Goal: Find specific page/section: Find specific page/section

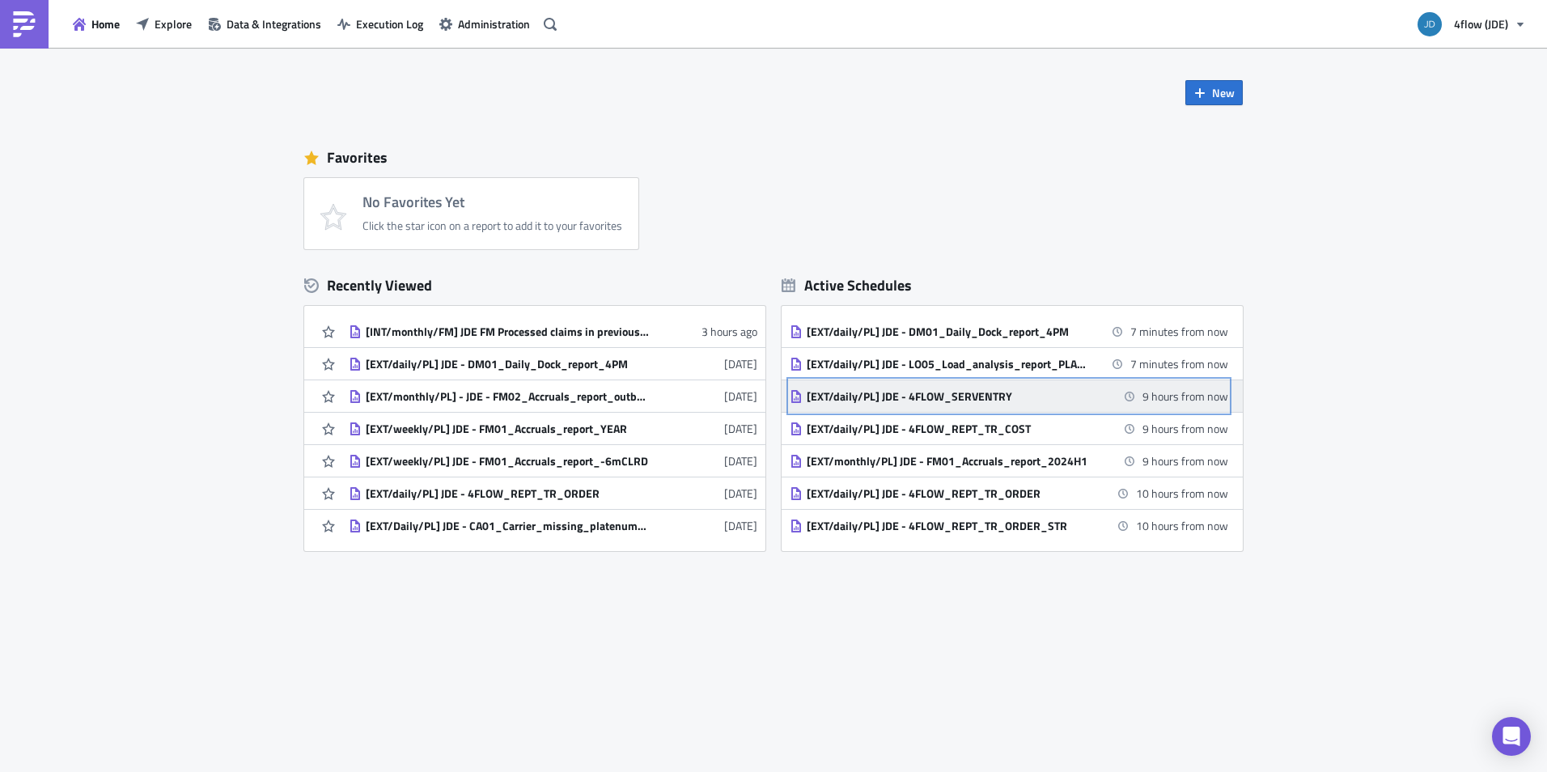
click at [1067, 400] on div "[EXT/daily/PL] JDE - 4FLOW_SERVENTRY" at bounding box center [948, 396] width 283 height 15
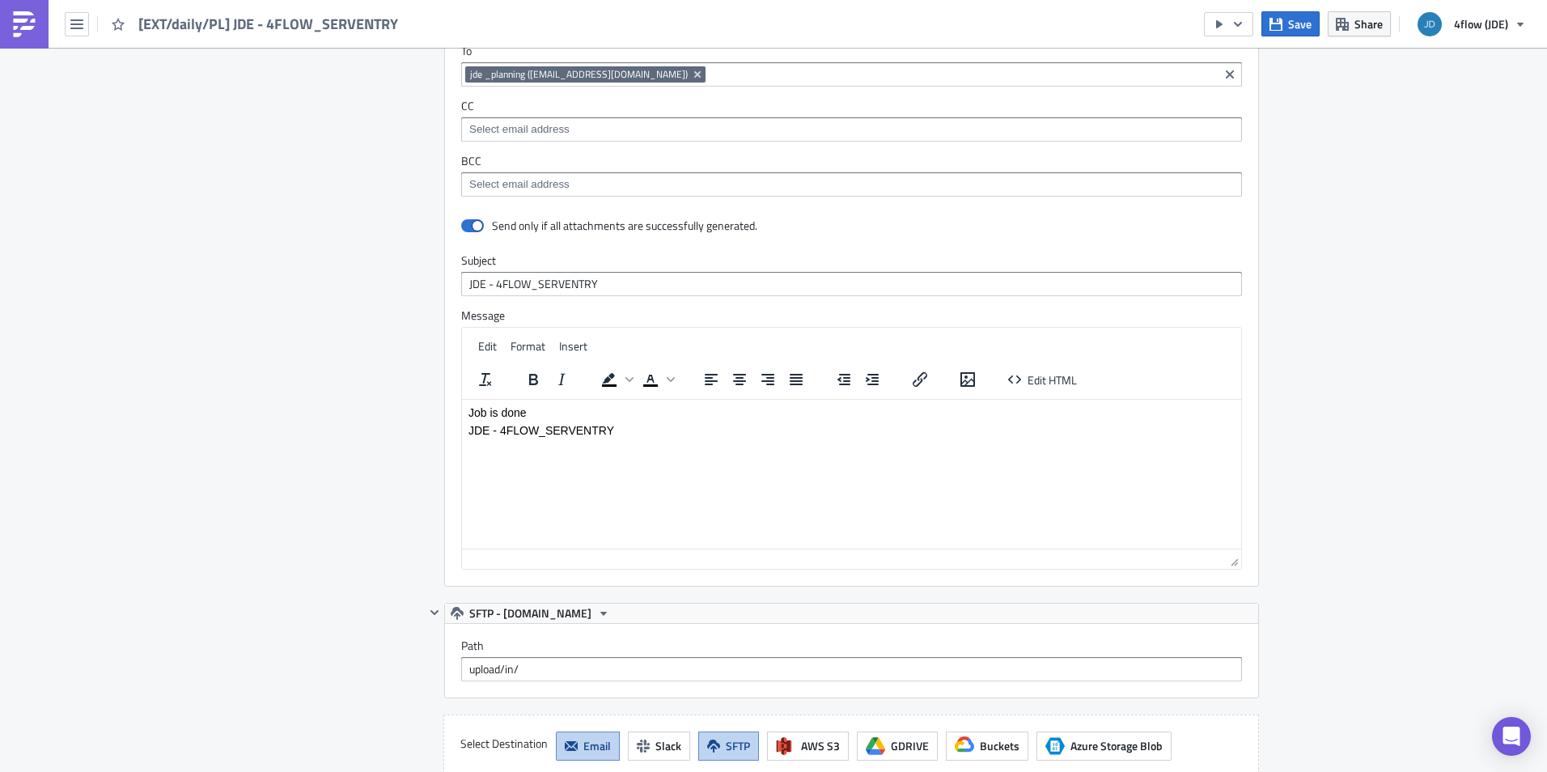
scroll to position [995, 0]
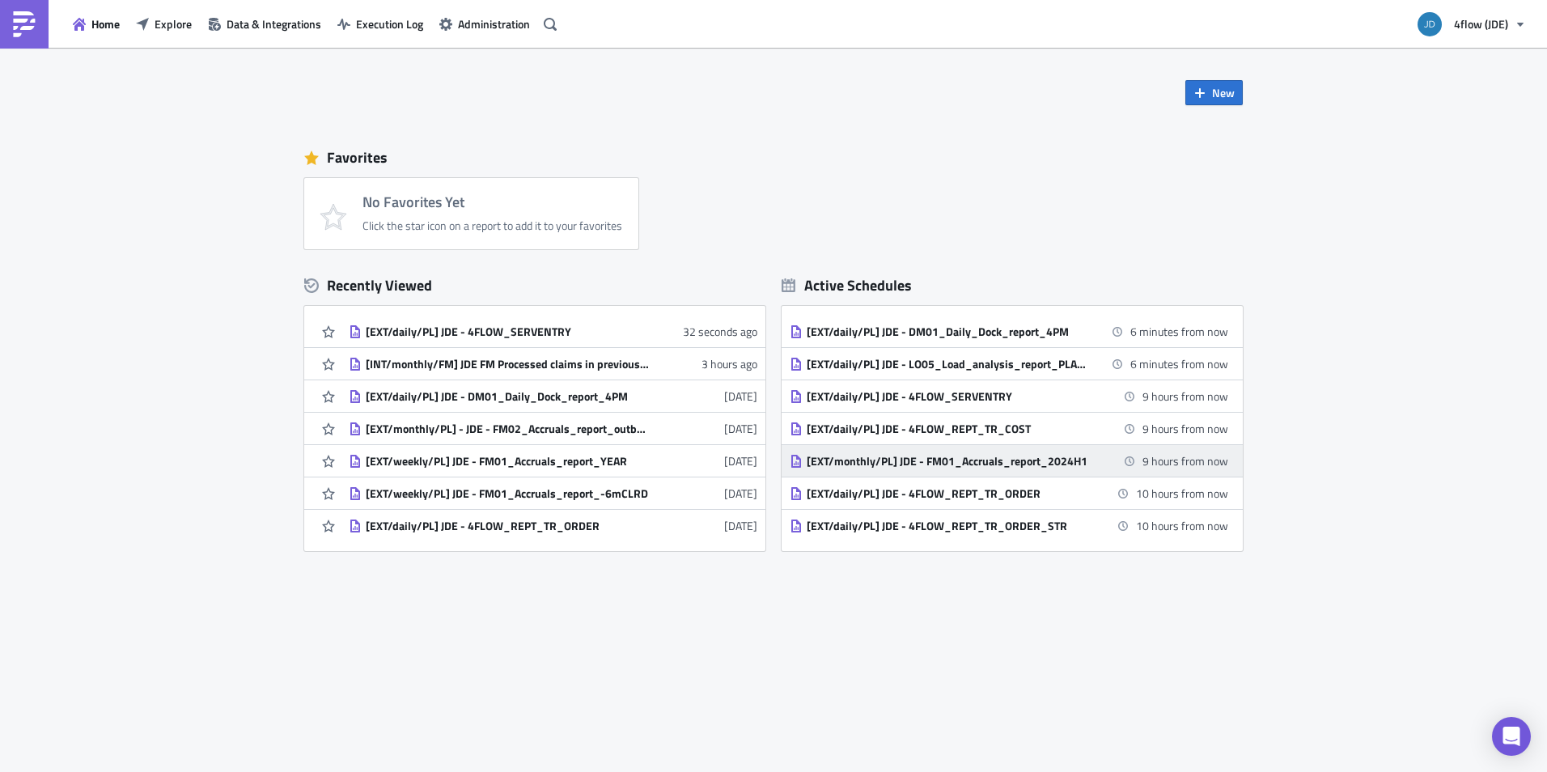
click at [1047, 457] on div "[EXT/monthly/PL] JDE - FM01_Accruals_report_2024H1" at bounding box center [948, 461] width 283 height 15
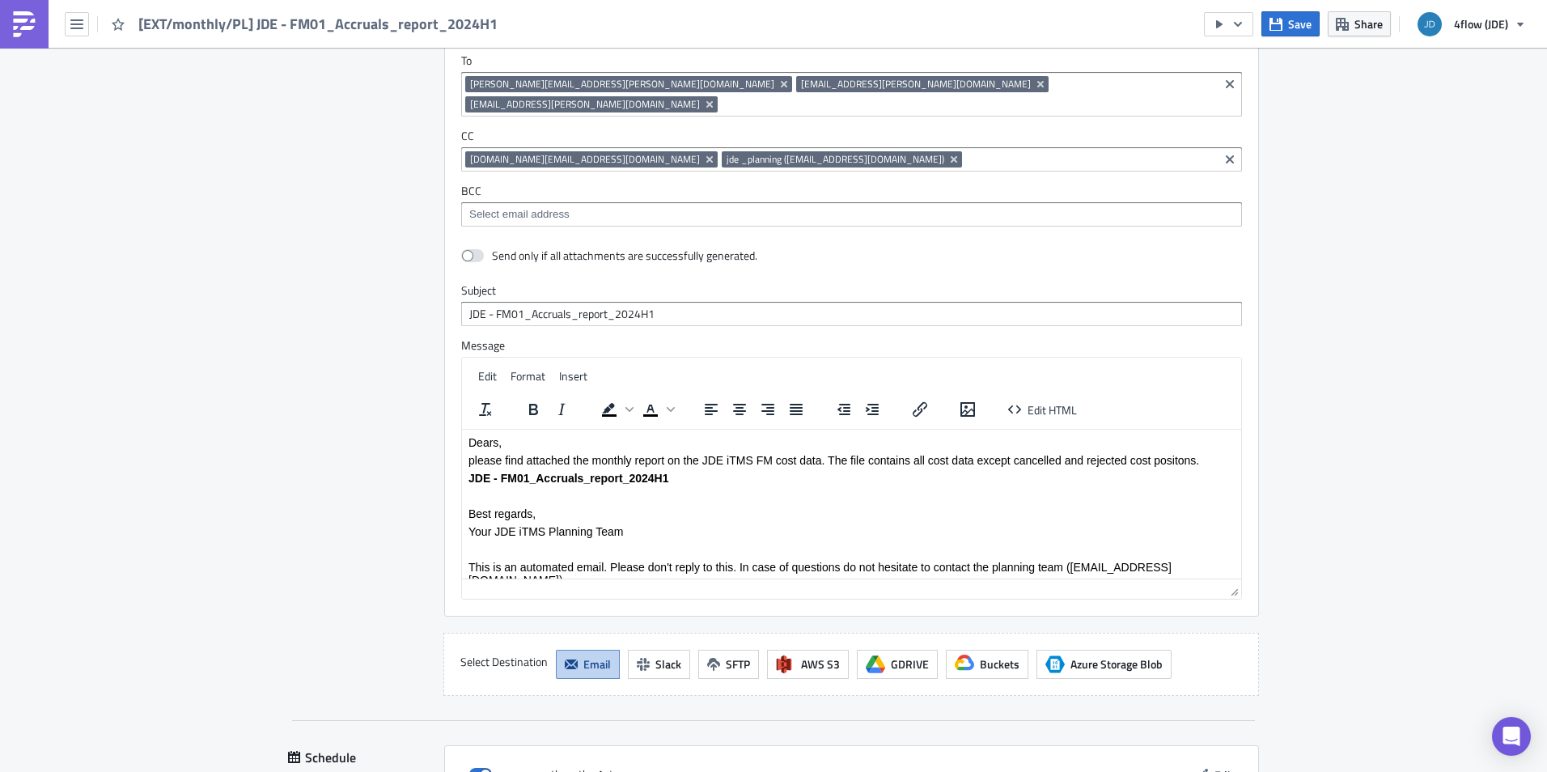
scroll to position [1133, 0]
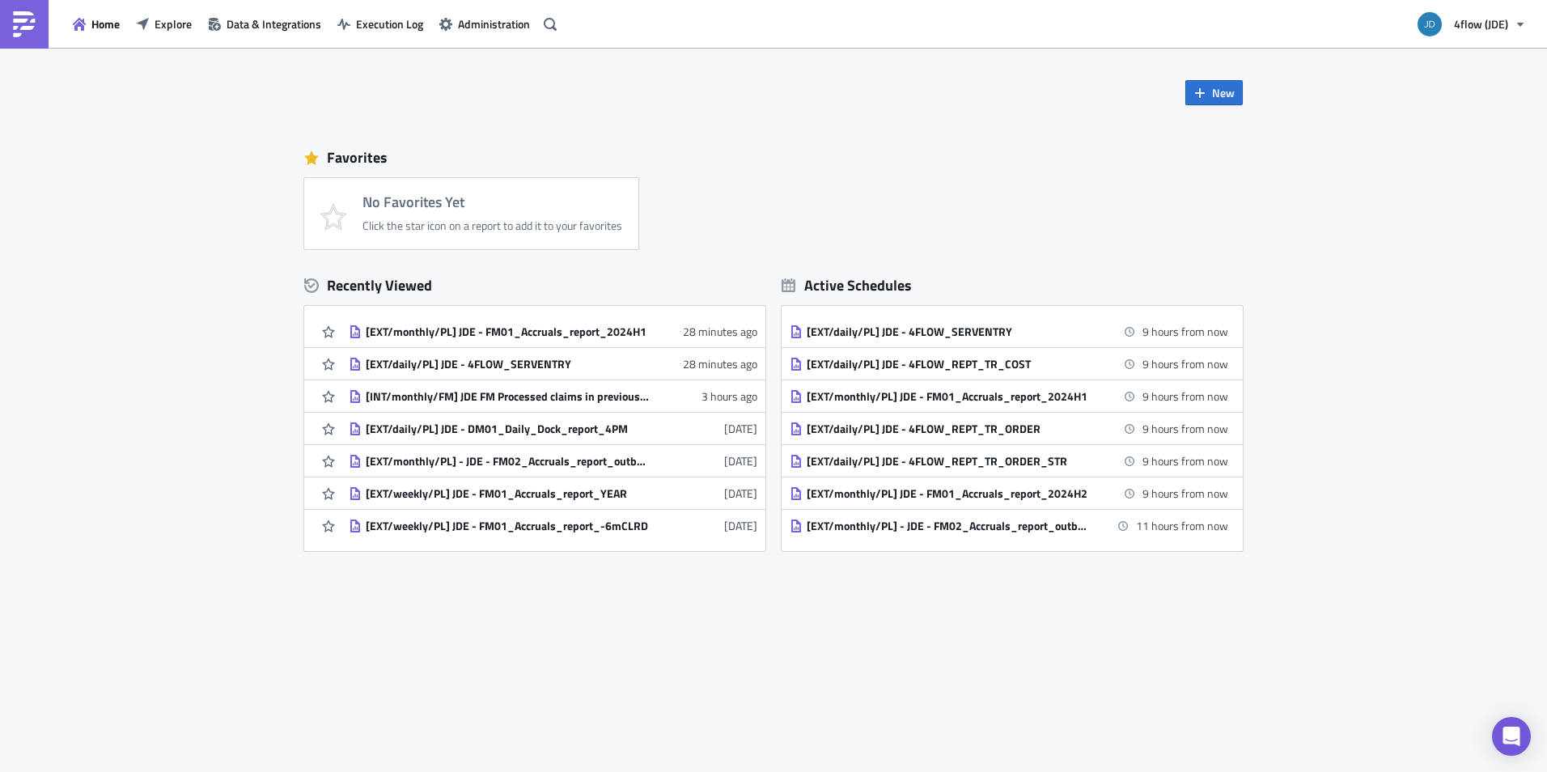
click at [919, 130] on div "New Favorites No Favorites Yet Click the star icon on a report to add it to you…" at bounding box center [773, 329] width 971 height 562
click at [172, 36] on div "Home Explore Data & Integrations Execution Log Administration" at bounding box center [281, 24] width 562 height 48
click at [167, 19] on span "Explore" at bounding box center [173, 23] width 37 height 17
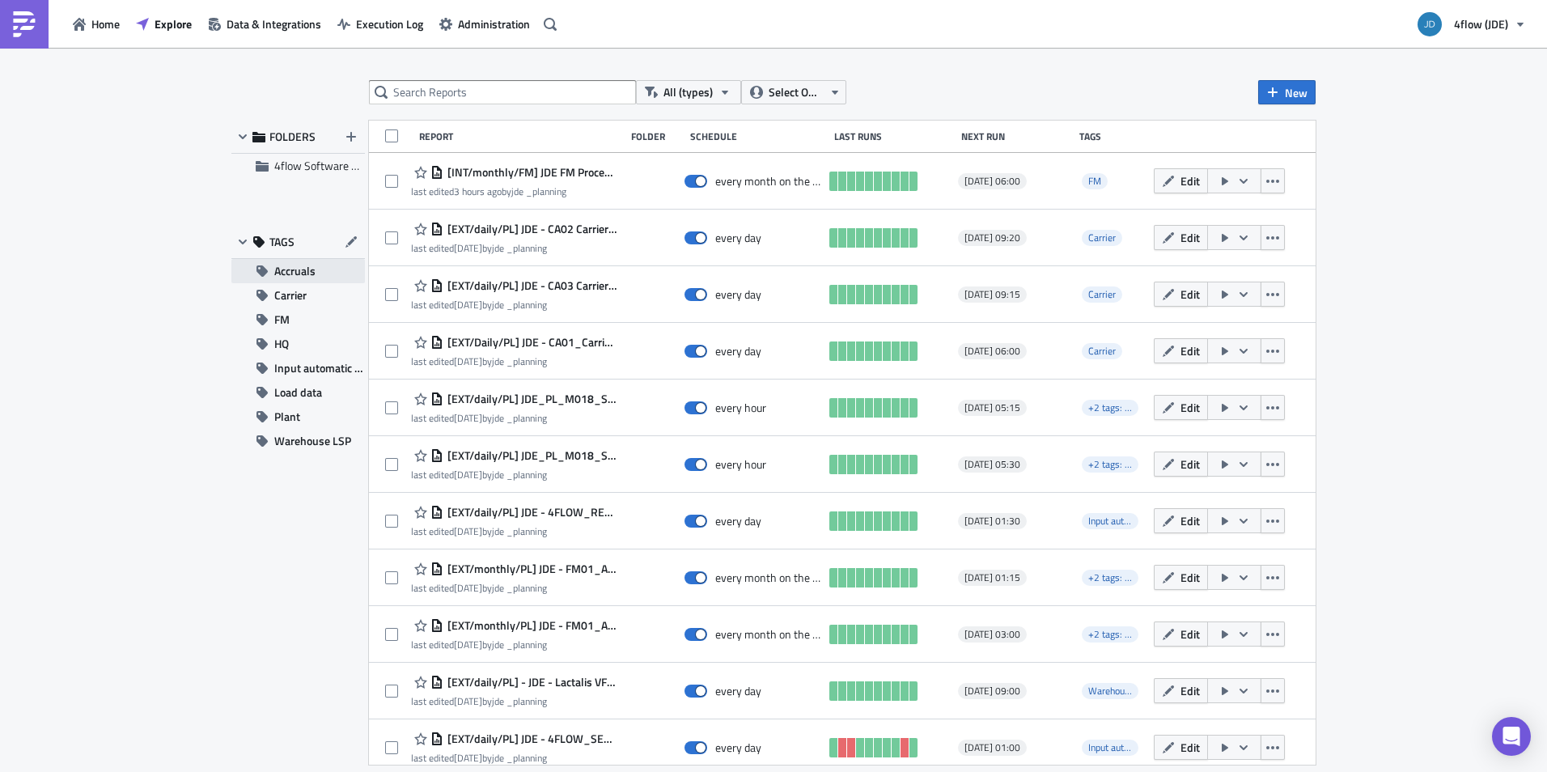
click at [309, 270] on span "Accruals" at bounding box center [294, 271] width 41 height 24
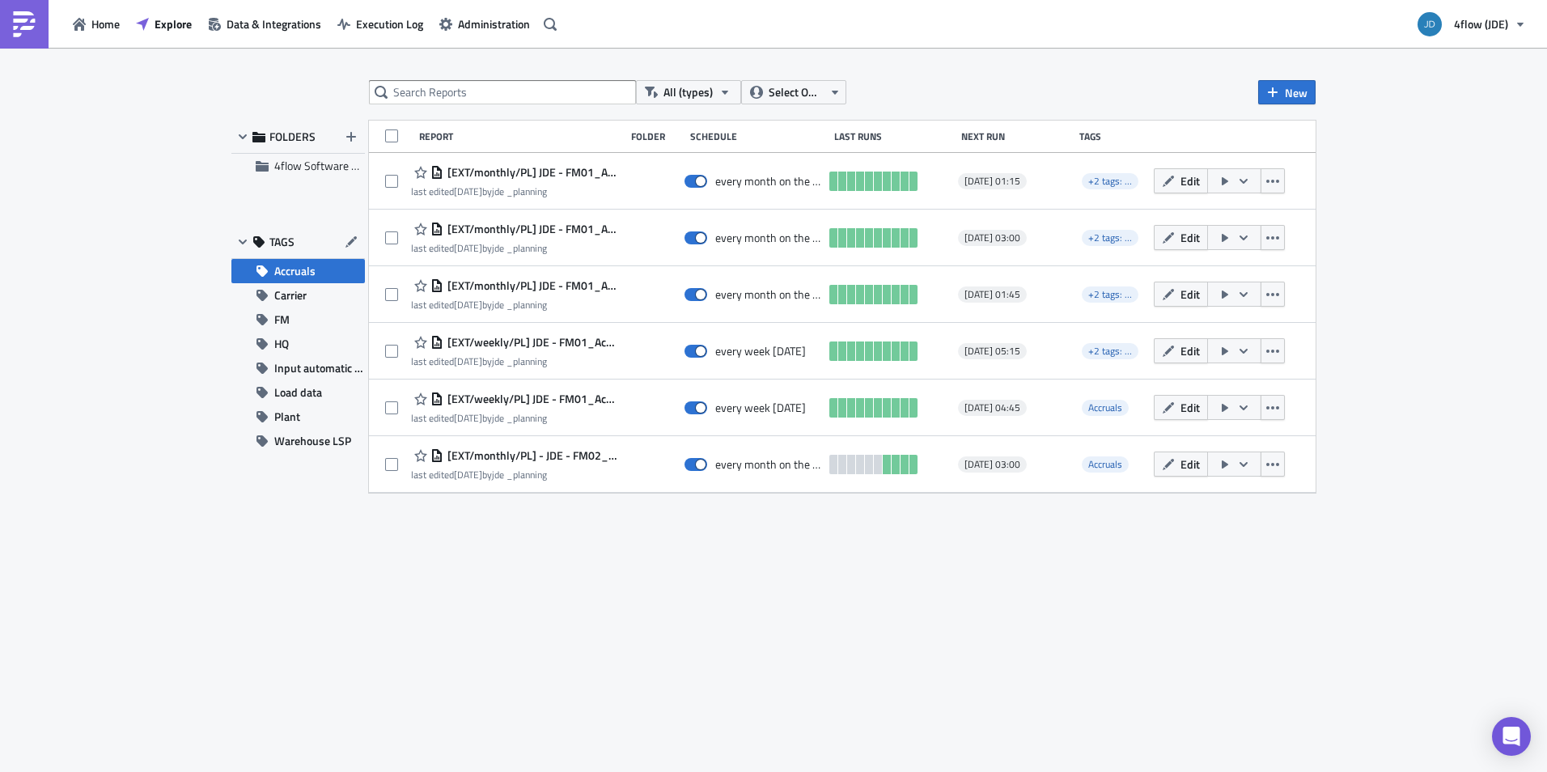
click at [688, 588] on div "All (types) Select Owner New FOLDERS 4flow Software KAM TAGS Accruals Carrier F…" at bounding box center [773, 411] width 1101 height 662
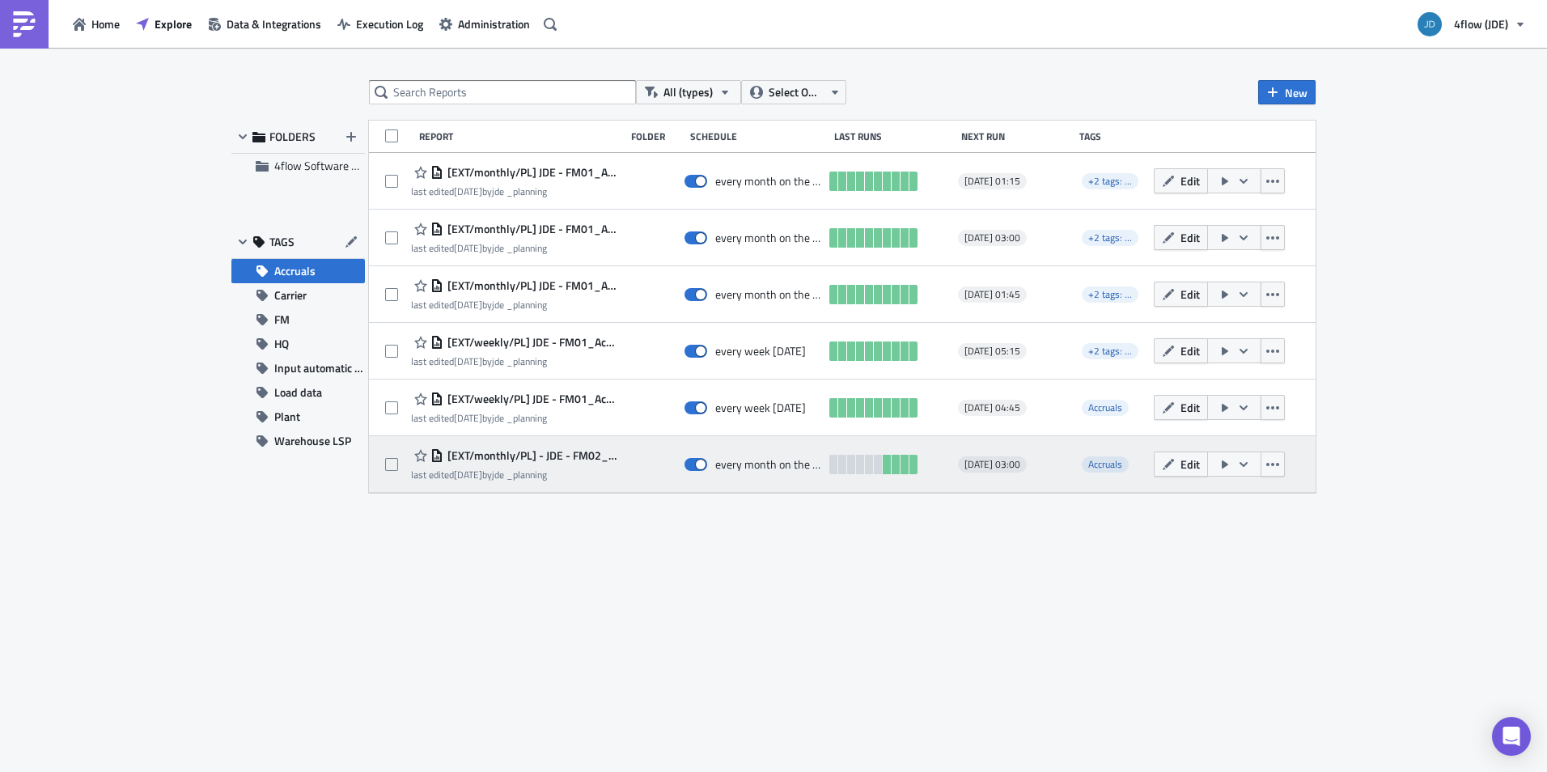
click at [1246, 468] on icon "button" at bounding box center [1243, 464] width 13 height 13
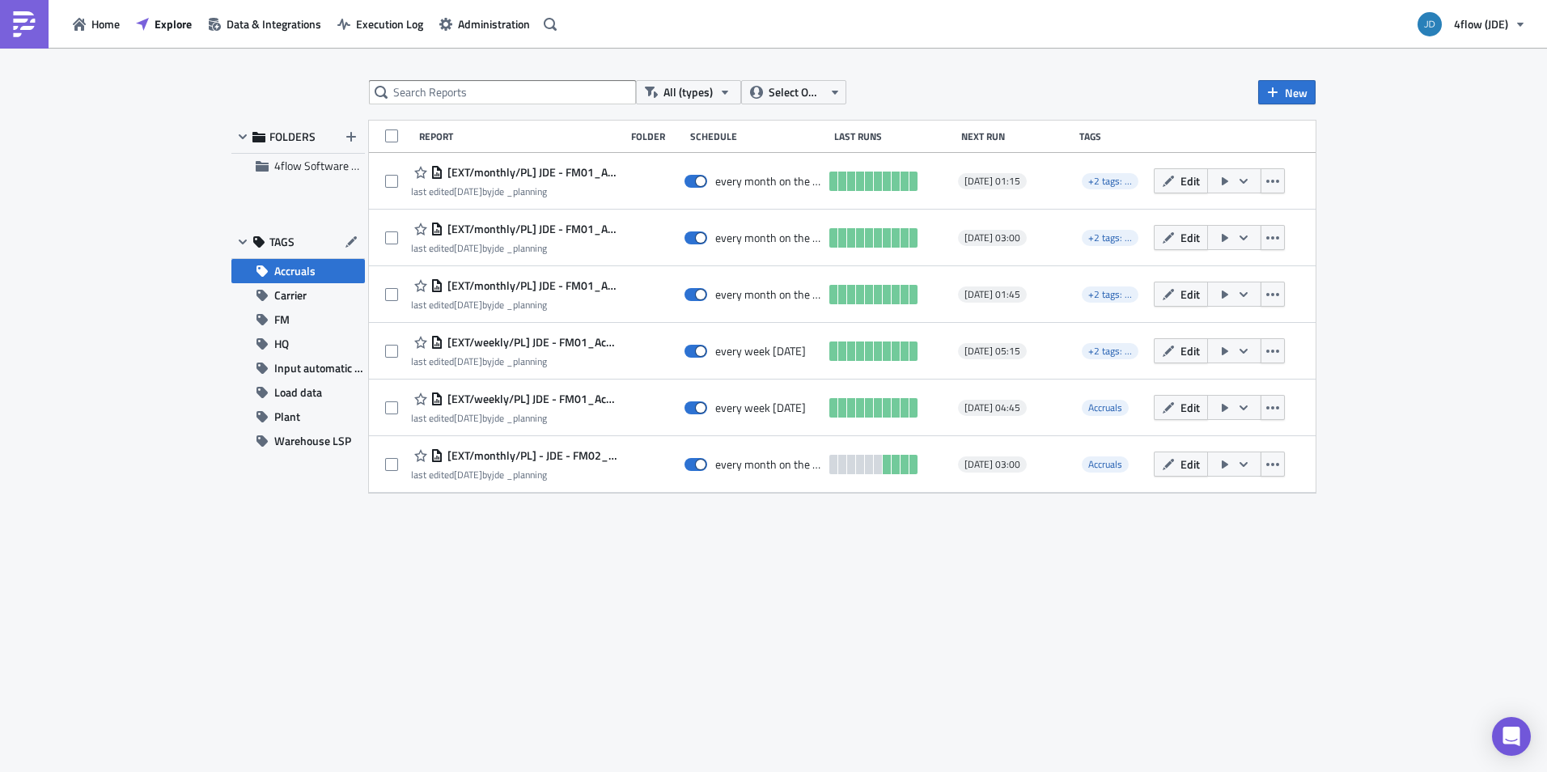
click at [1383, 440] on div "All (types) Select Owner New FOLDERS 4flow Software KAM TAGS Accruals Carrier F…" at bounding box center [773, 411] width 1547 height 727
click at [400, 562] on div "All (types) Select Owner New FOLDERS 4flow Software KAM TAGS Accruals Carrier F…" at bounding box center [773, 411] width 1101 height 662
click at [321, 299] on button "Carrier" at bounding box center [298, 295] width 134 height 24
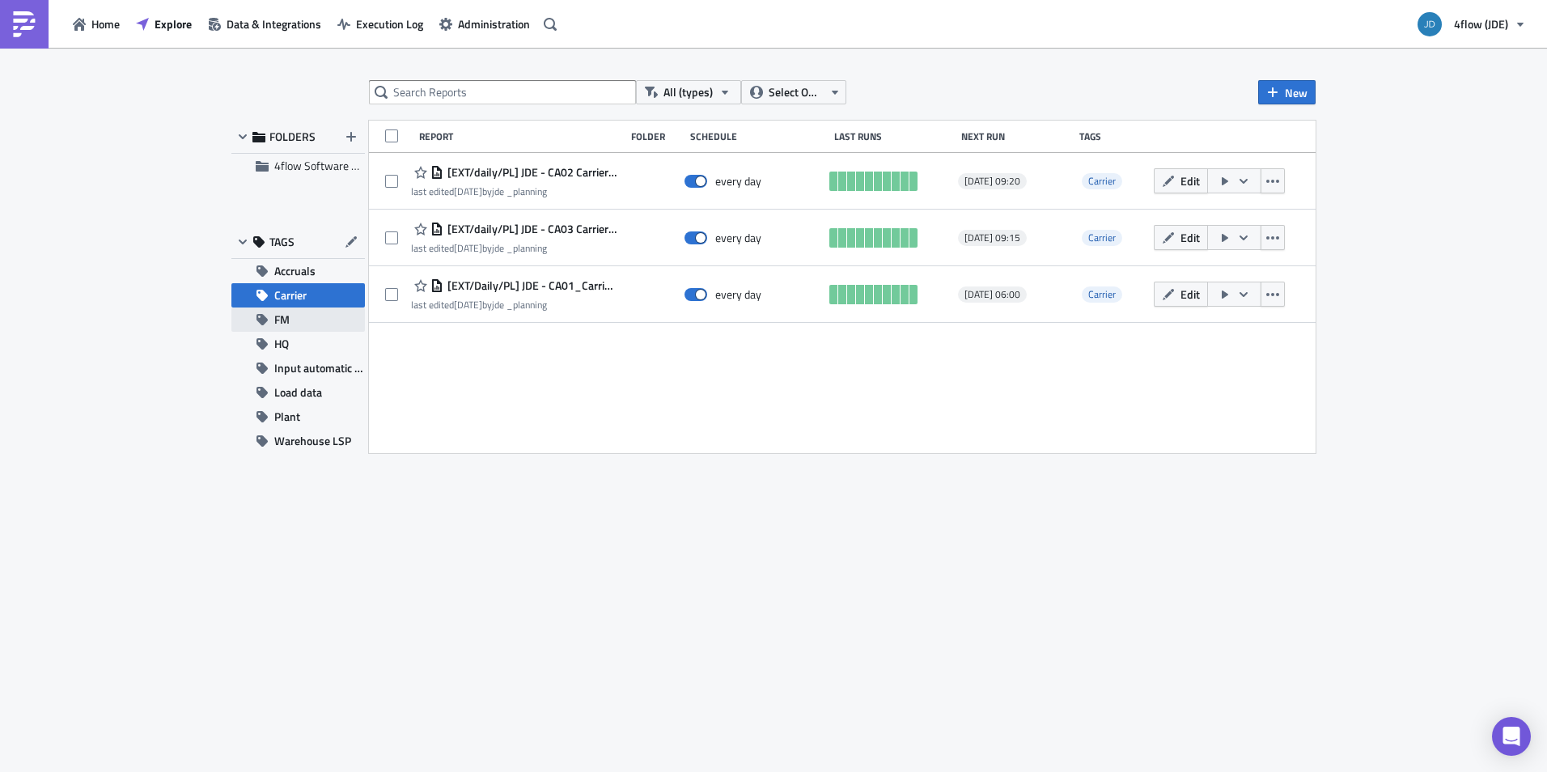
click at [308, 315] on button "FM" at bounding box center [298, 320] width 134 height 24
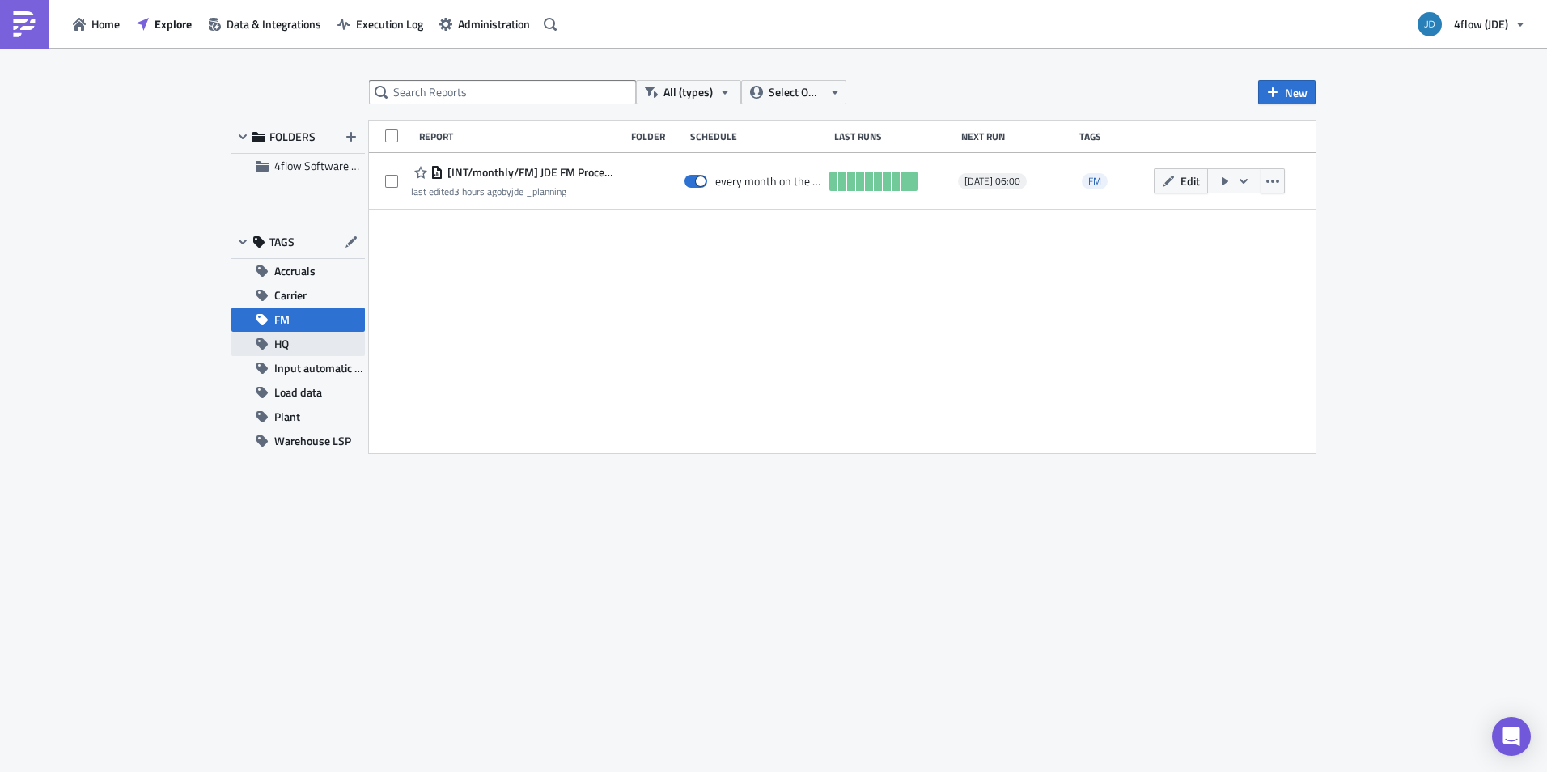
click at [301, 342] on button "HQ" at bounding box center [298, 344] width 134 height 24
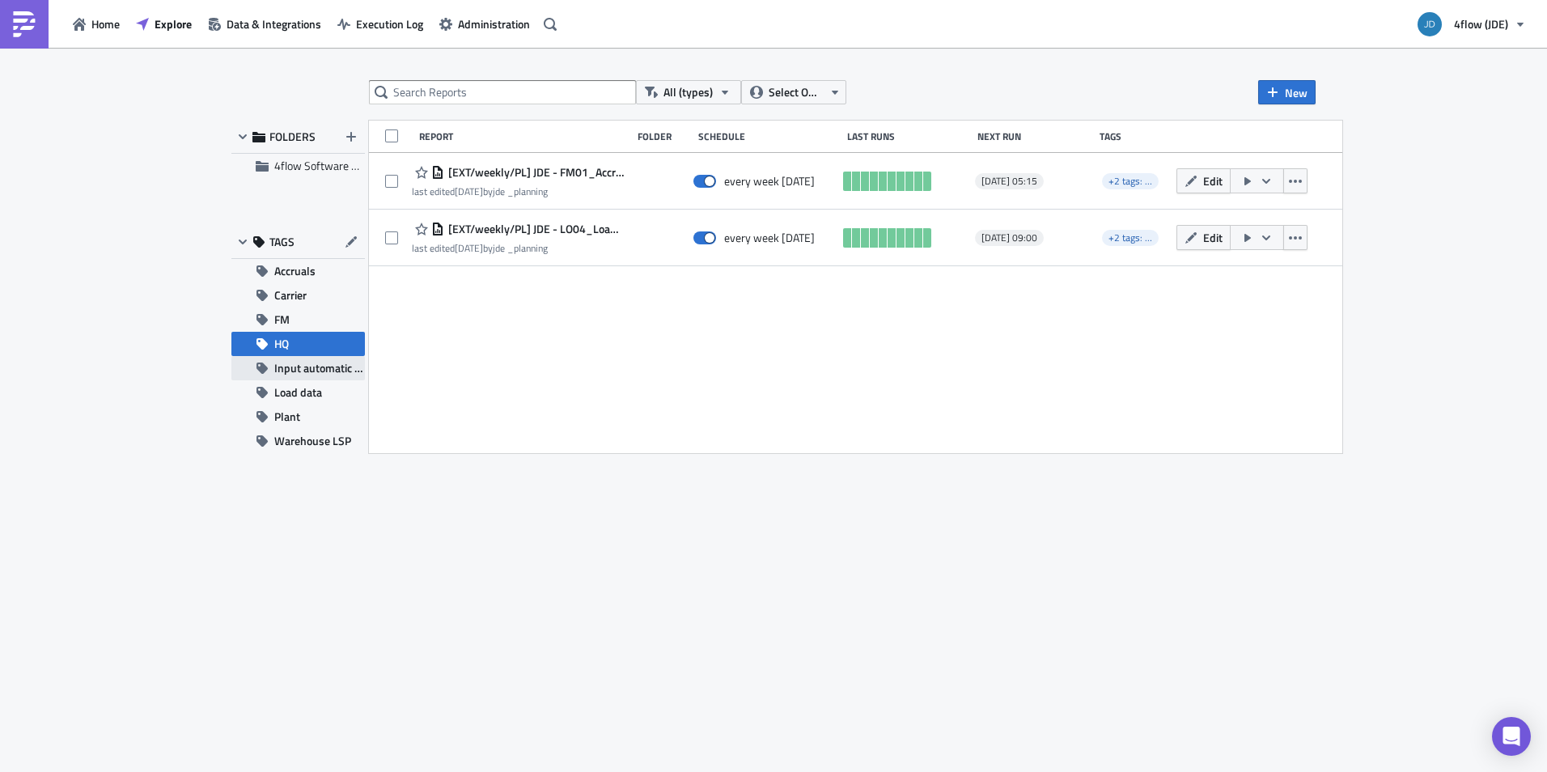
click at [289, 371] on span "Input automatic process JDE" at bounding box center [319, 368] width 91 height 24
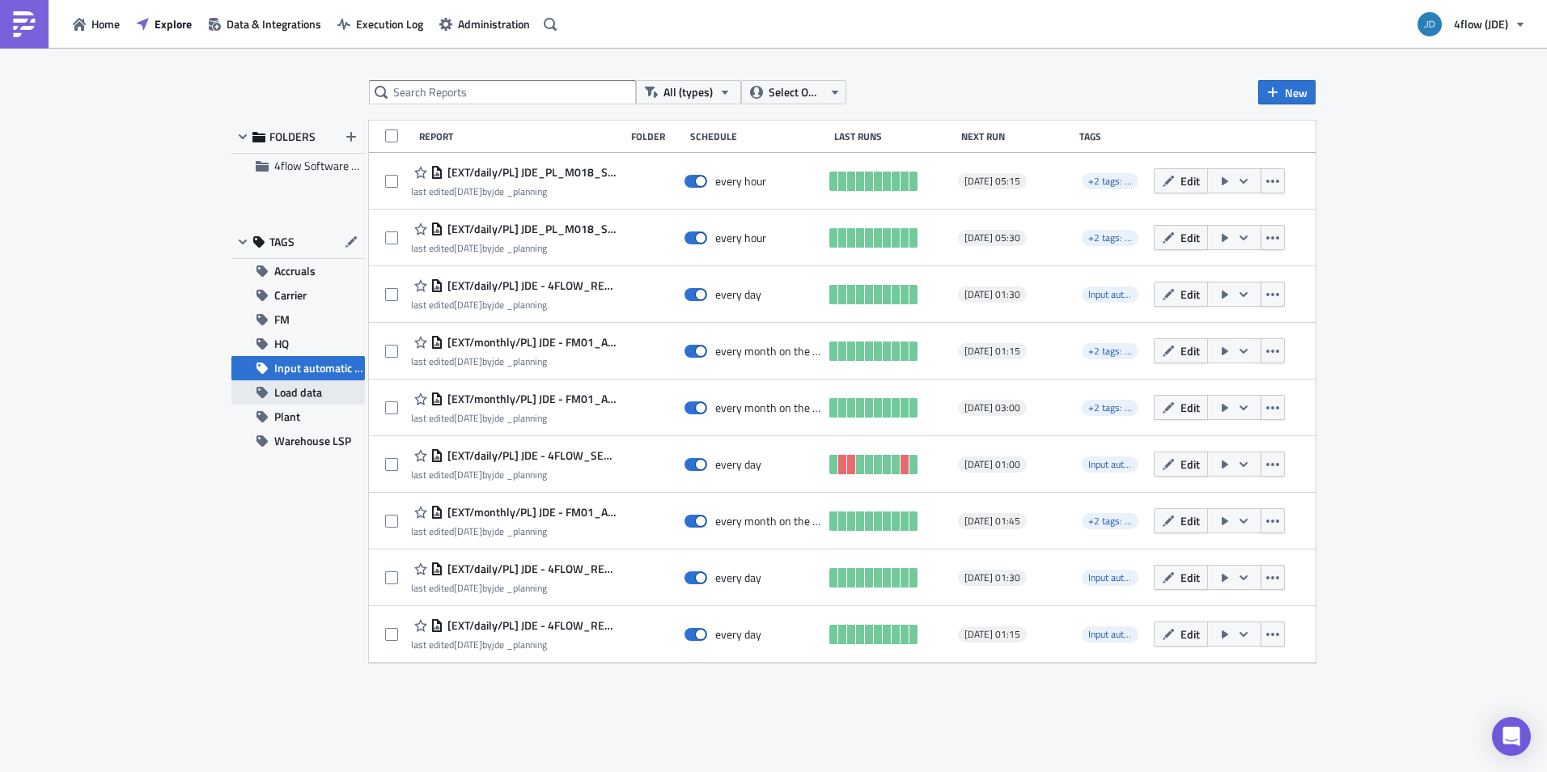
click at [328, 393] on button "Load data" at bounding box center [298, 392] width 134 height 24
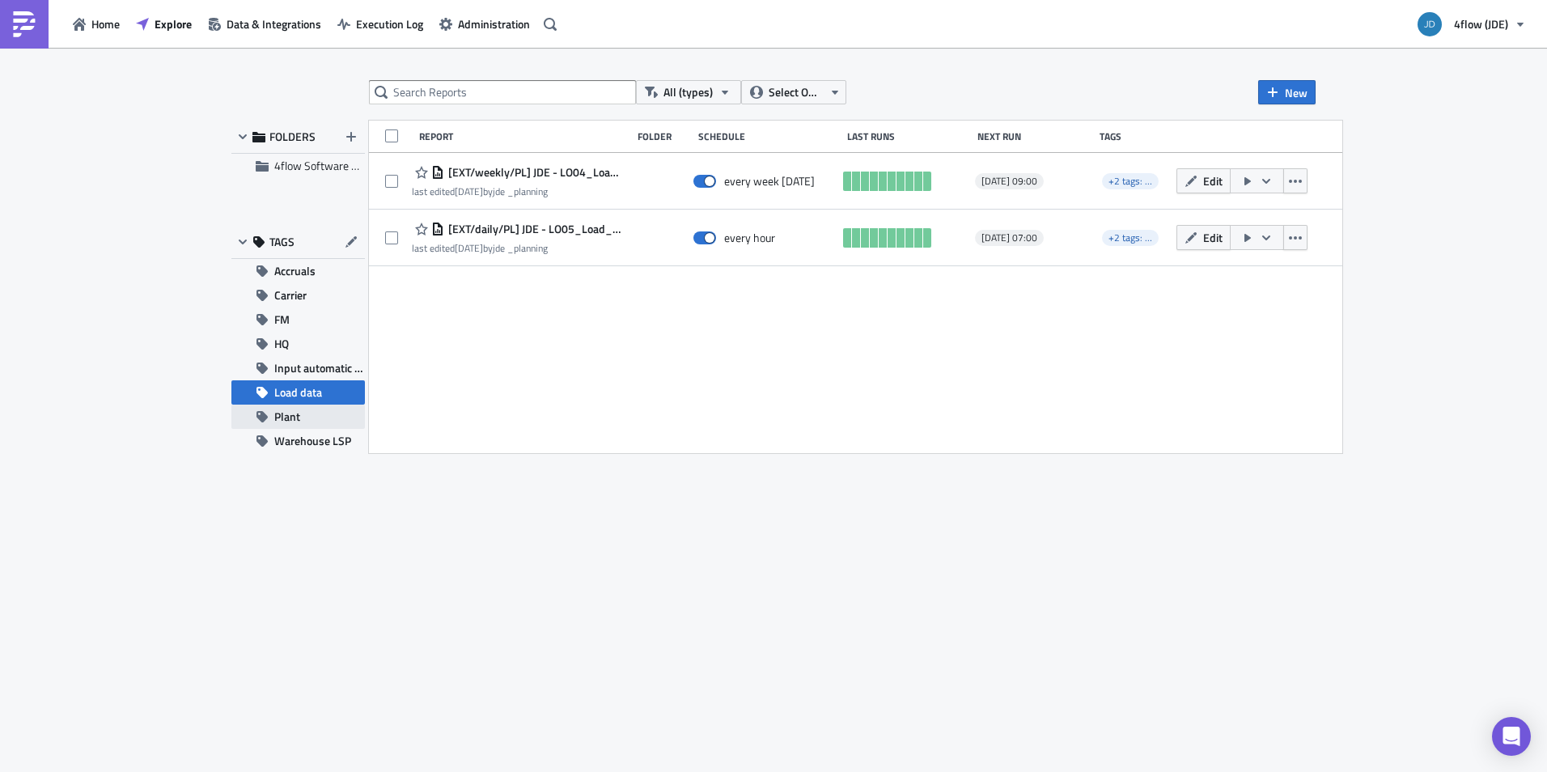
click at [312, 414] on button "Plant" at bounding box center [298, 417] width 134 height 24
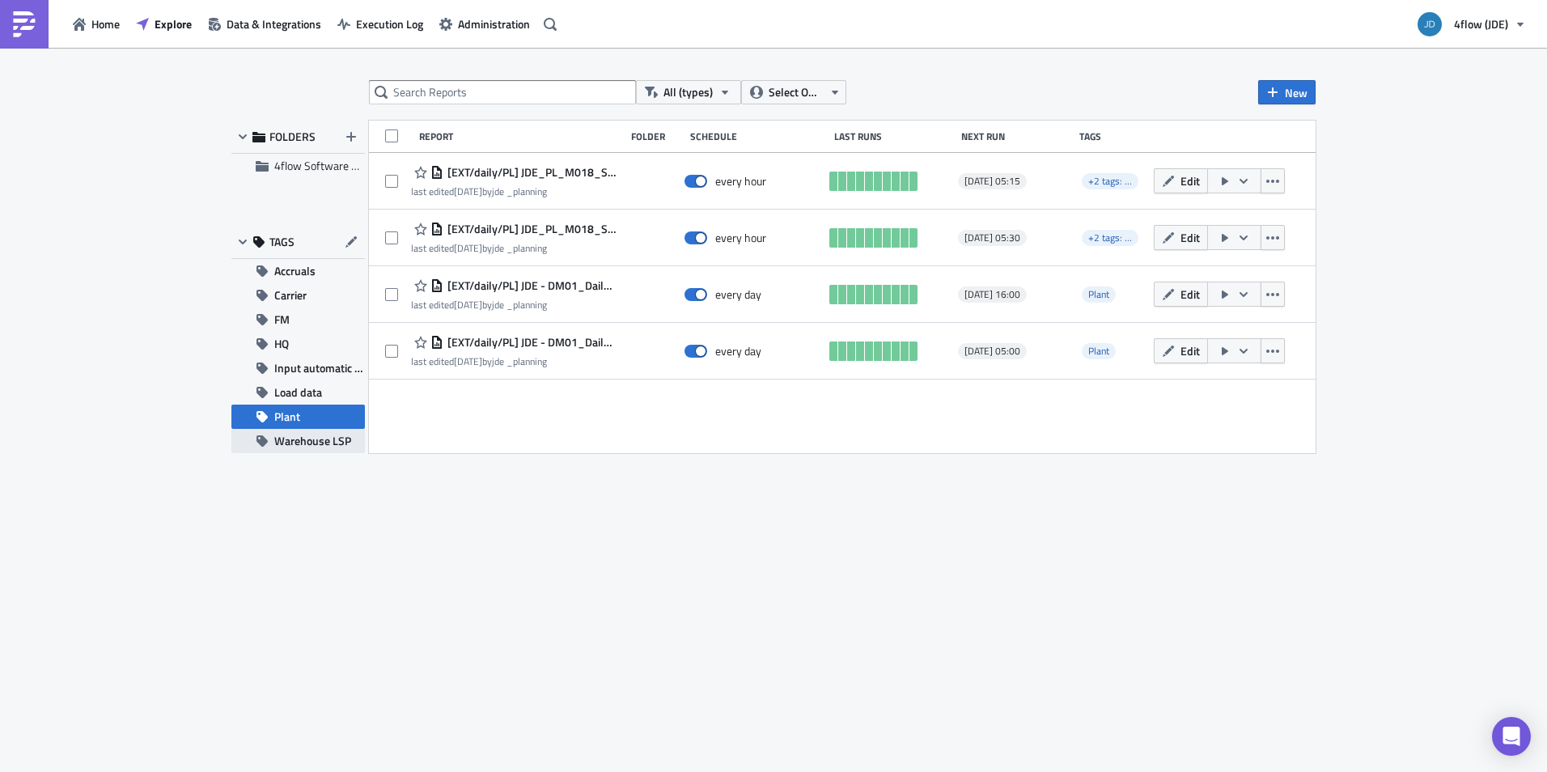
click at [310, 432] on span "Warehouse LSP" at bounding box center [312, 441] width 77 height 24
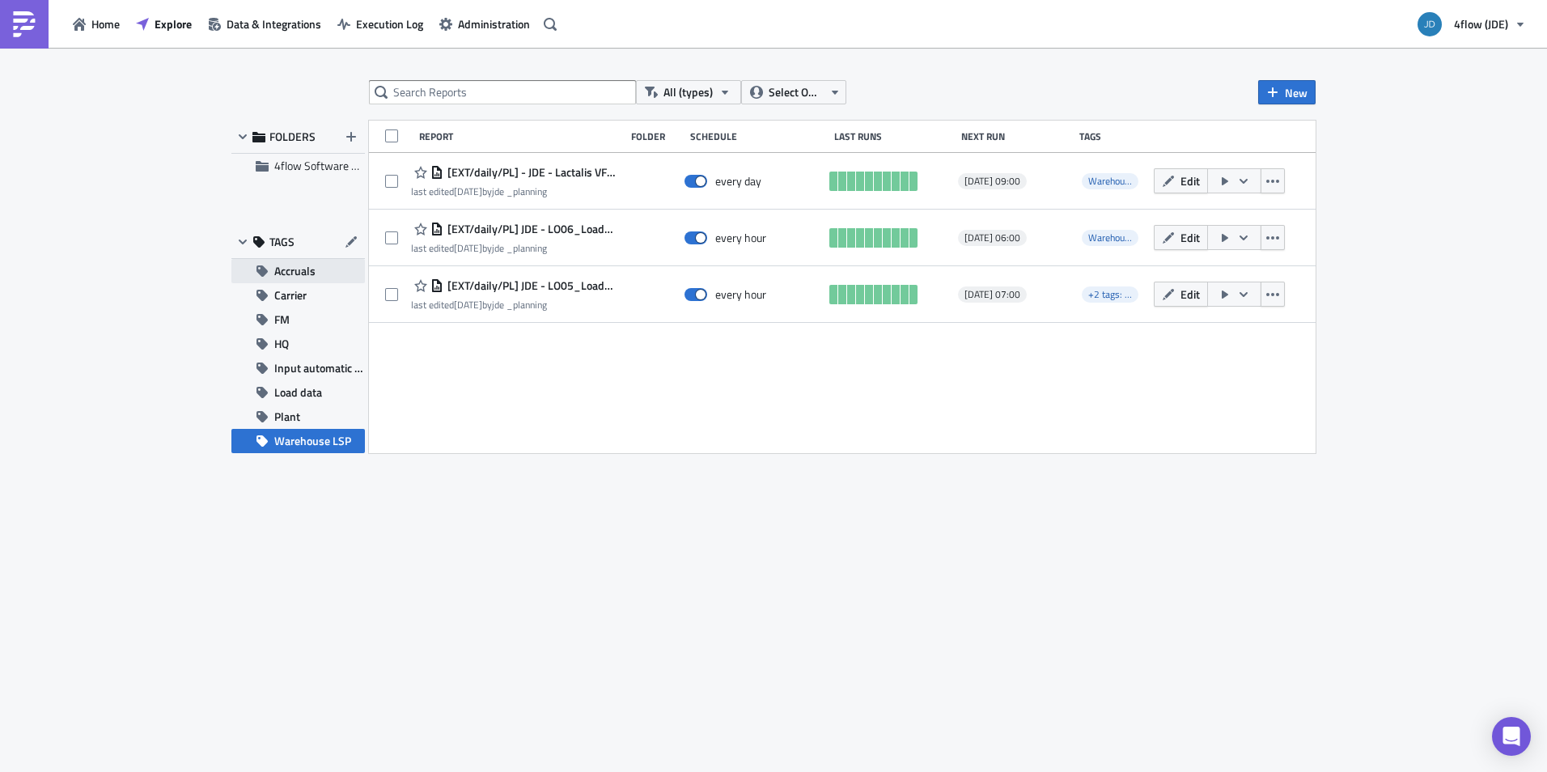
click at [316, 270] on button "Accruals" at bounding box center [298, 271] width 134 height 24
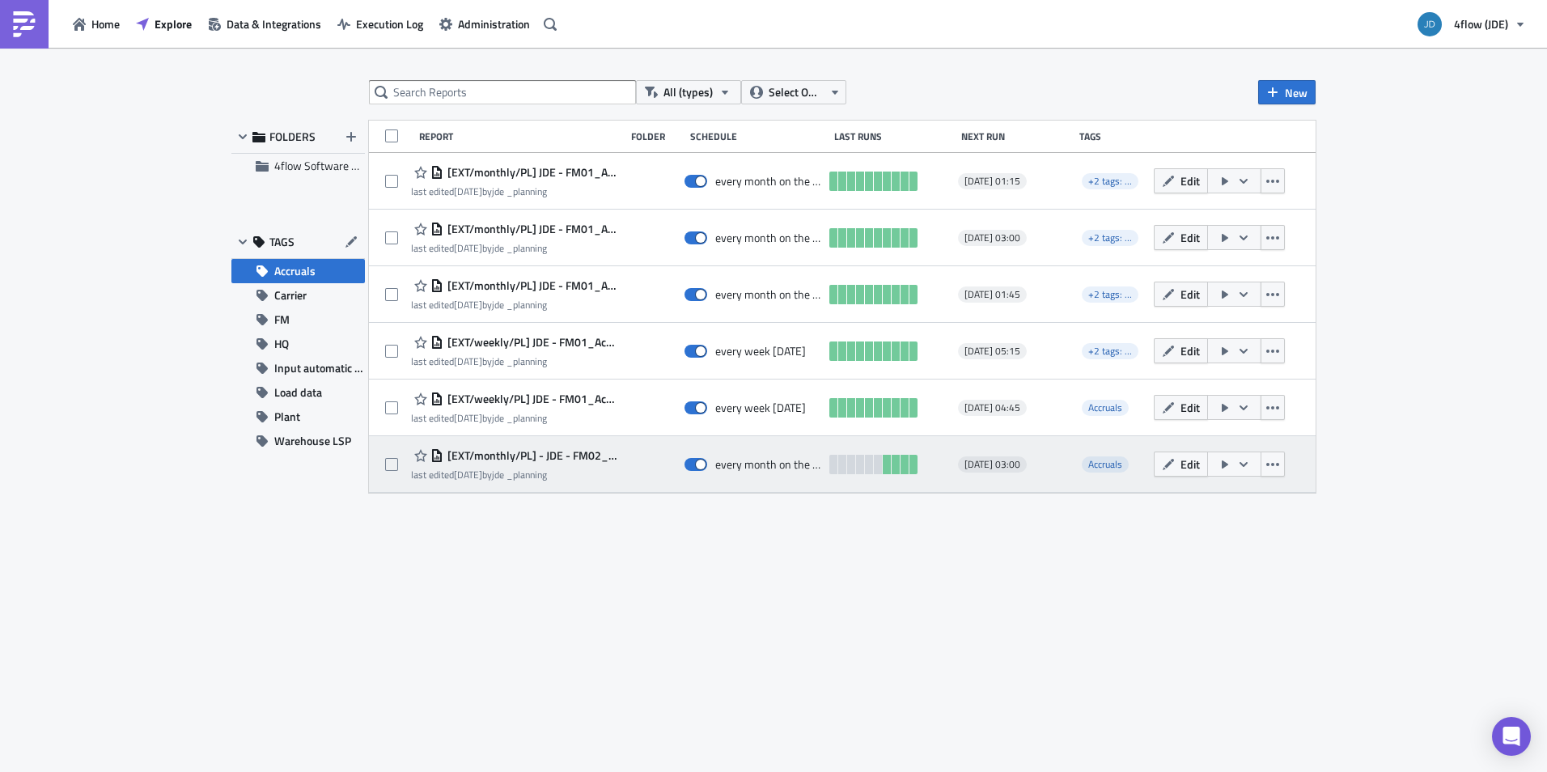
click at [1246, 465] on icon "button" at bounding box center [1243, 464] width 13 height 13
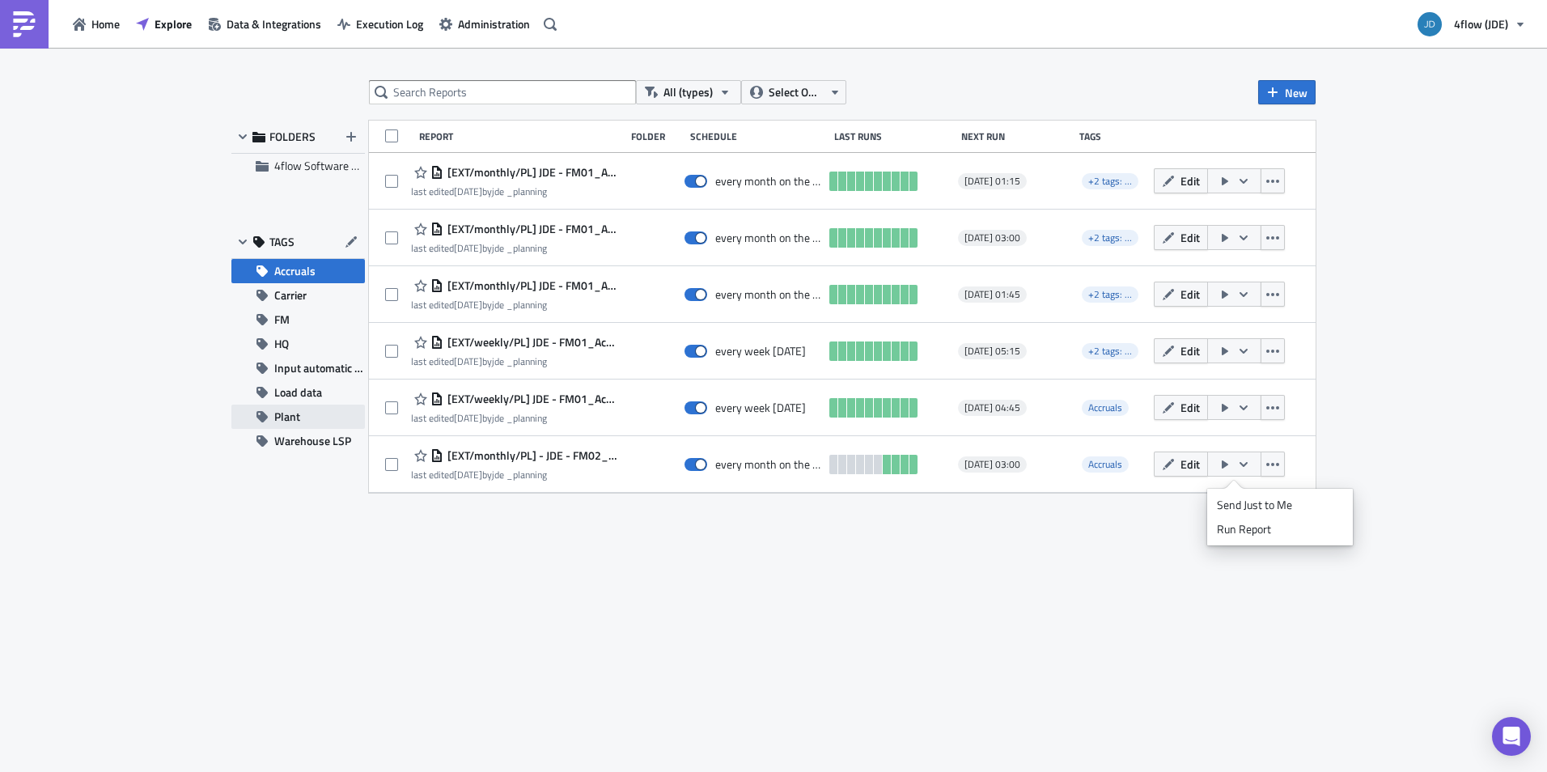
click at [267, 417] on icon "button" at bounding box center [262, 416] width 11 height 11
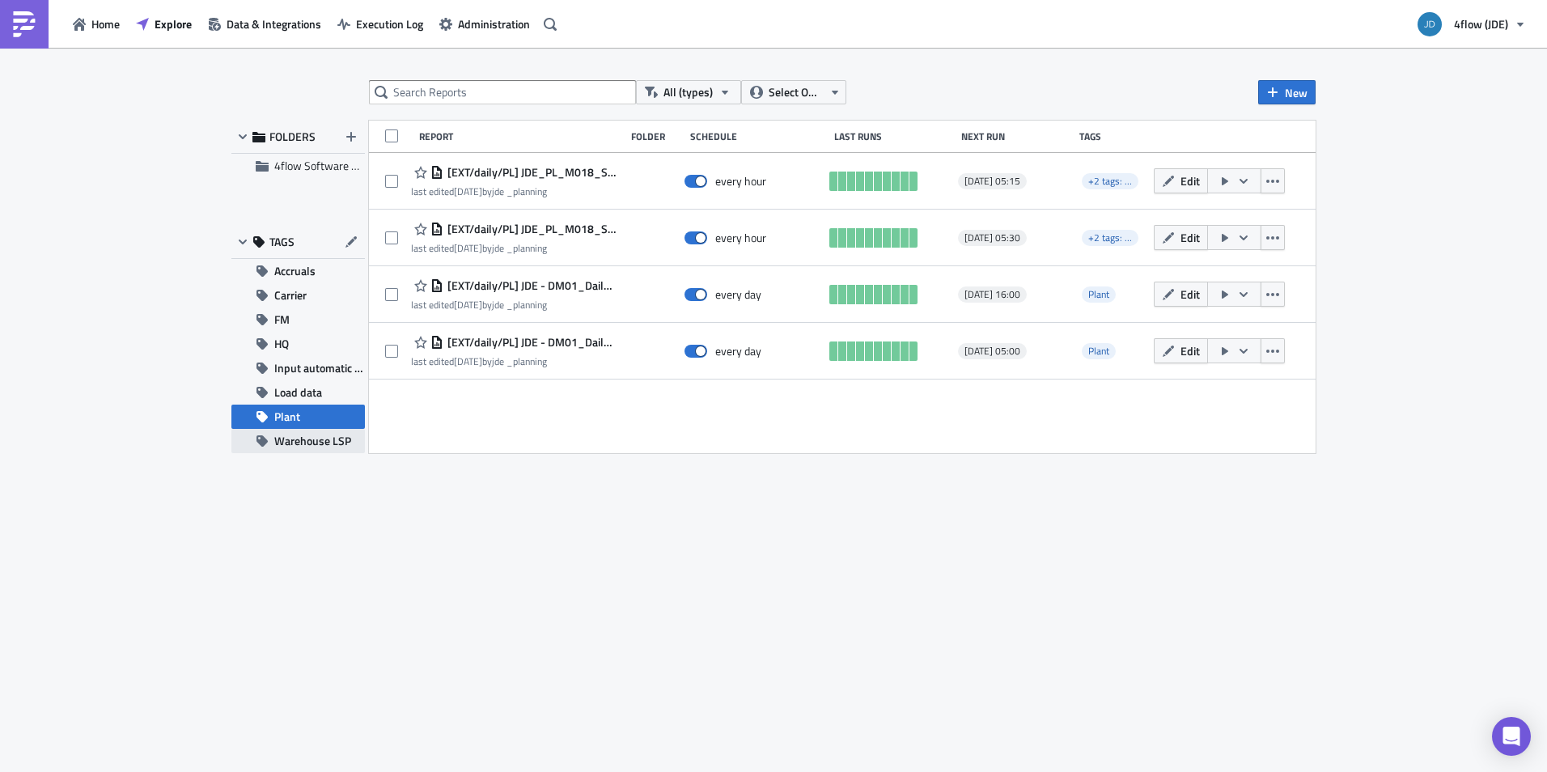
click at [293, 442] on span "Warehouse LSP" at bounding box center [312, 441] width 77 height 24
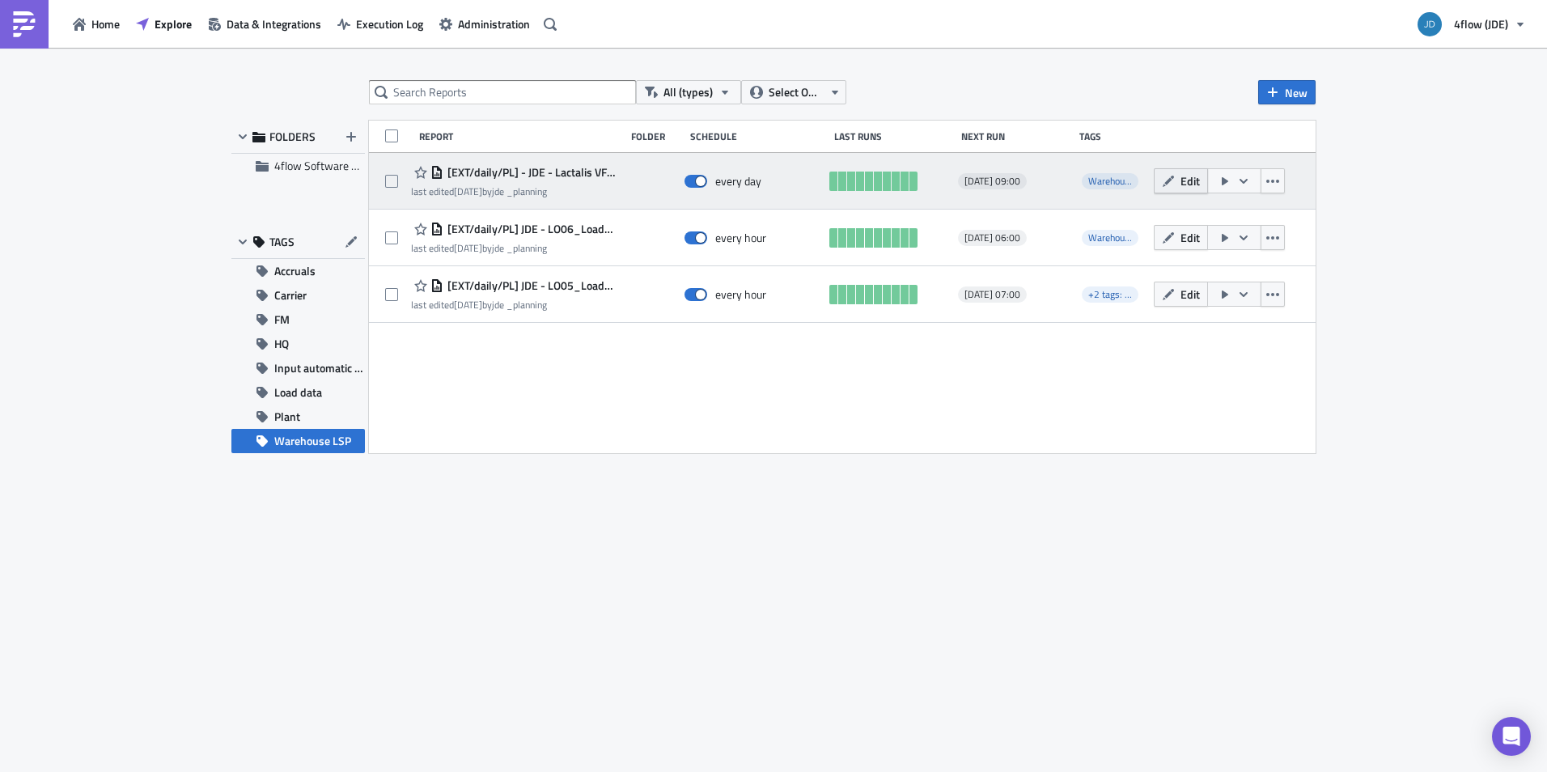
click at [1183, 185] on span "Edit" at bounding box center [1190, 180] width 19 height 17
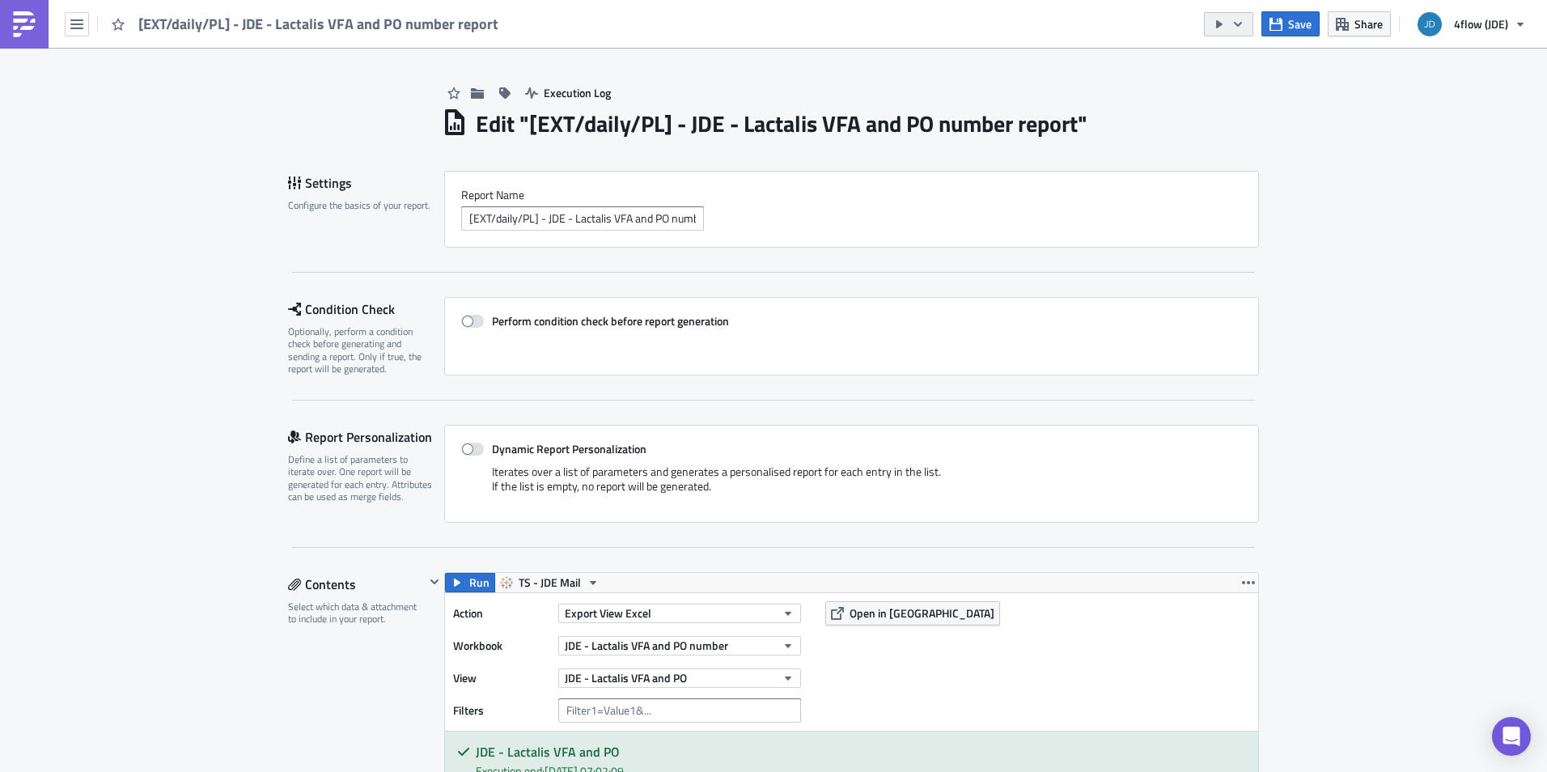
click at [1243, 28] on icon "button" at bounding box center [1238, 24] width 13 height 13
click at [1030, 69] on div "Execution Log" at bounding box center [850, 76] width 817 height 57
click at [76, 25] on icon "button" at bounding box center [76, 24] width 13 height 13
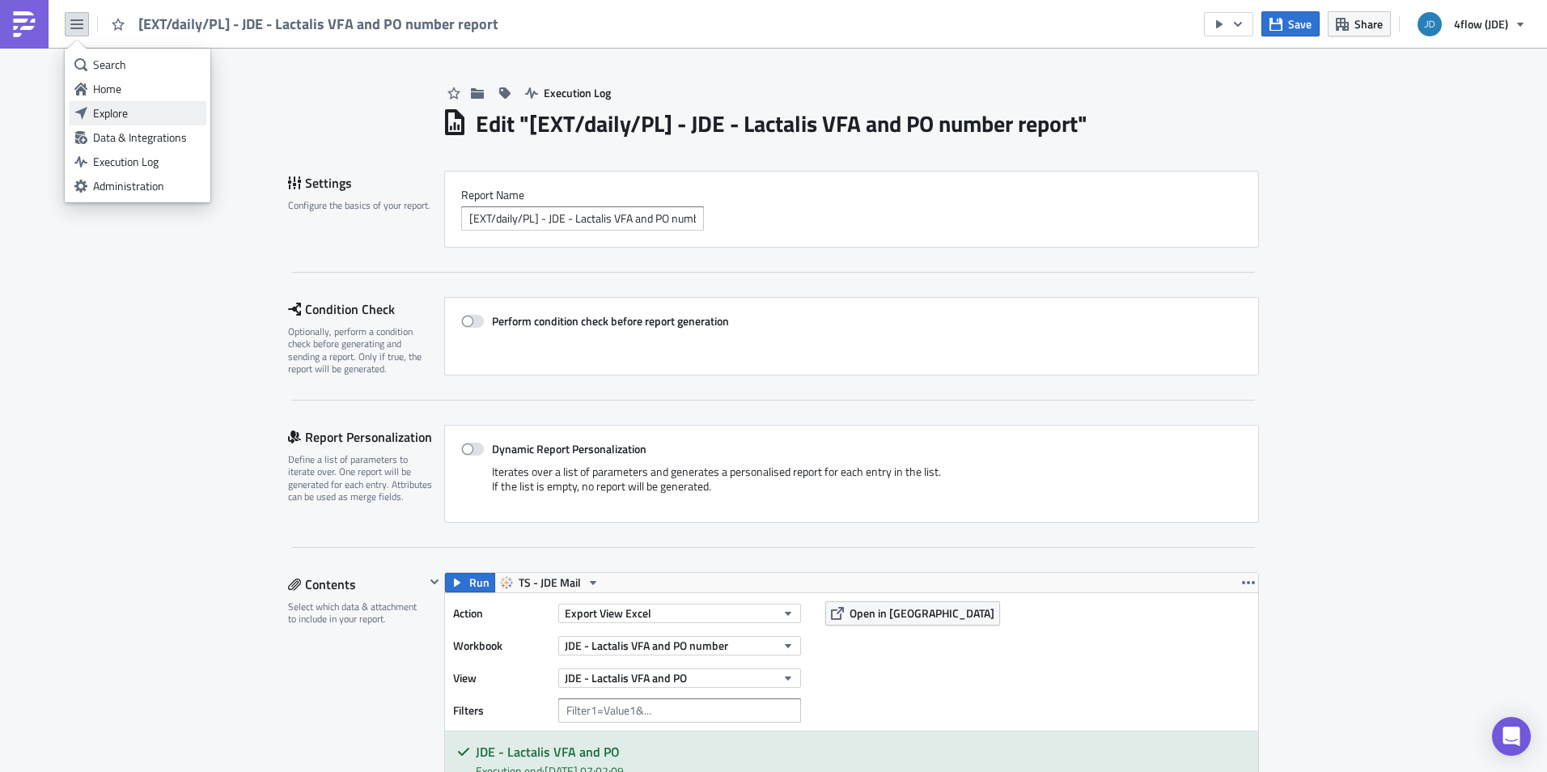
click at [115, 114] on div "Explore" at bounding box center [147, 113] width 108 height 16
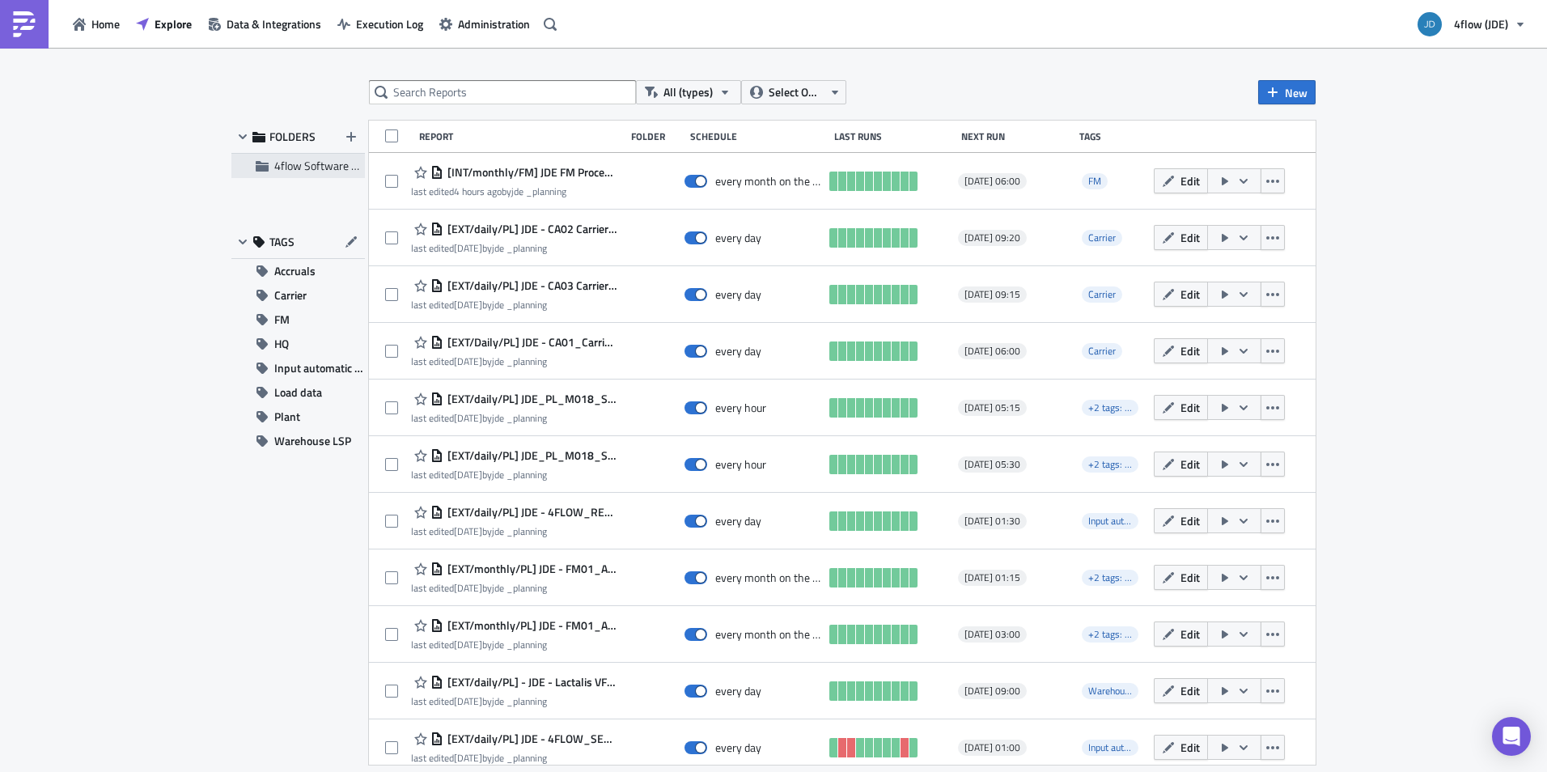
click at [304, 162] on span "4flow Software KAM" at bounding box center [324, 165] width 100 height 17
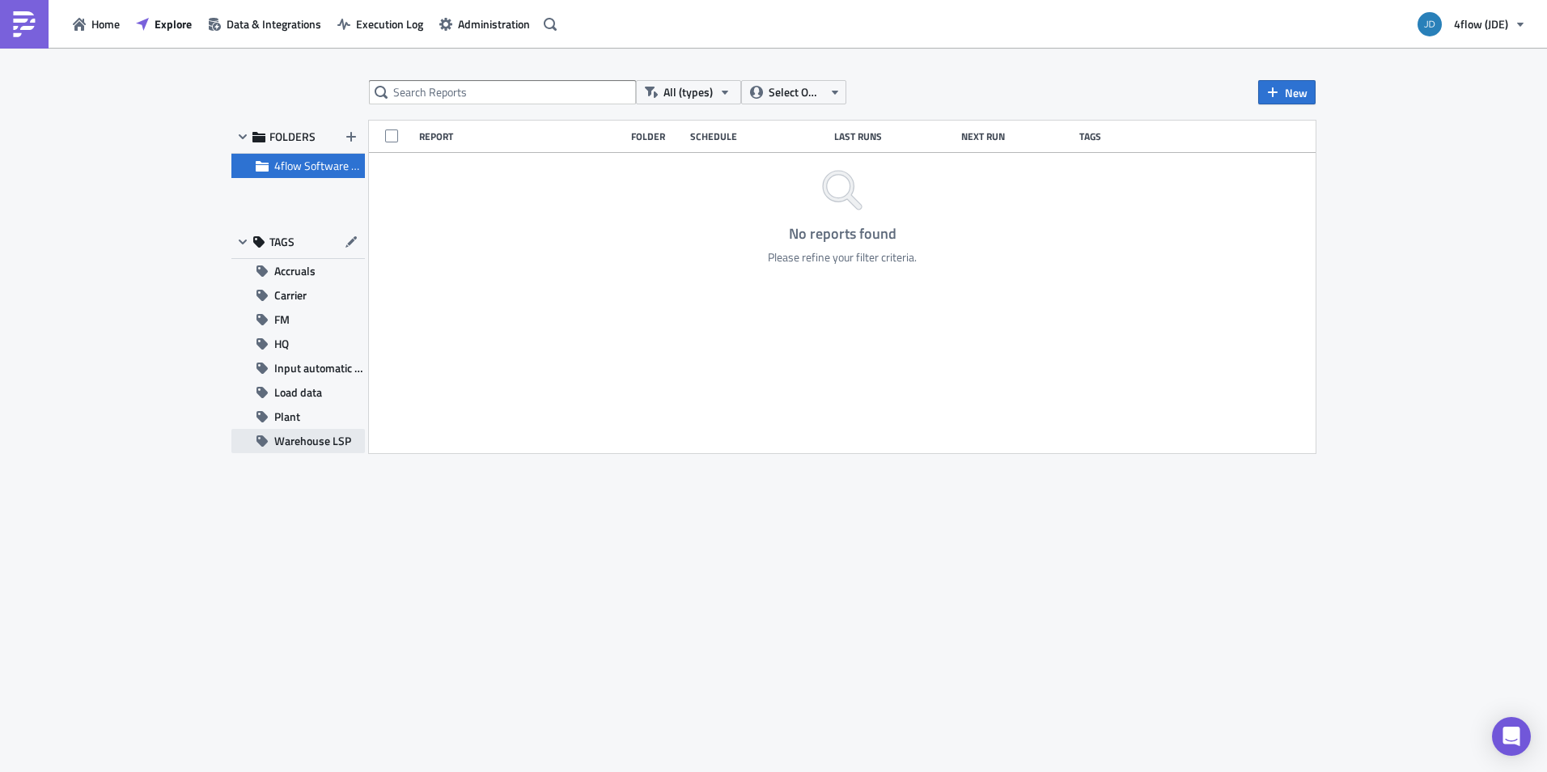
click at [302, 438] on span "Warehouse LSP" at bounding box center [312, 441] width 77 height 24
click at [293, 418] on span "Plant" at bounding box center [287, 417] width 26 height 24
click at [267, 137] on div "FOLDERS" at bounding box center [298, 137] width 134 height 33
click at [178, 151] on div "All (types) Select Owner New FOLDERS 4flow Software KAM TAGS Accruals Carrier F…" at bounding box center [773, 411] width 1547 height 727
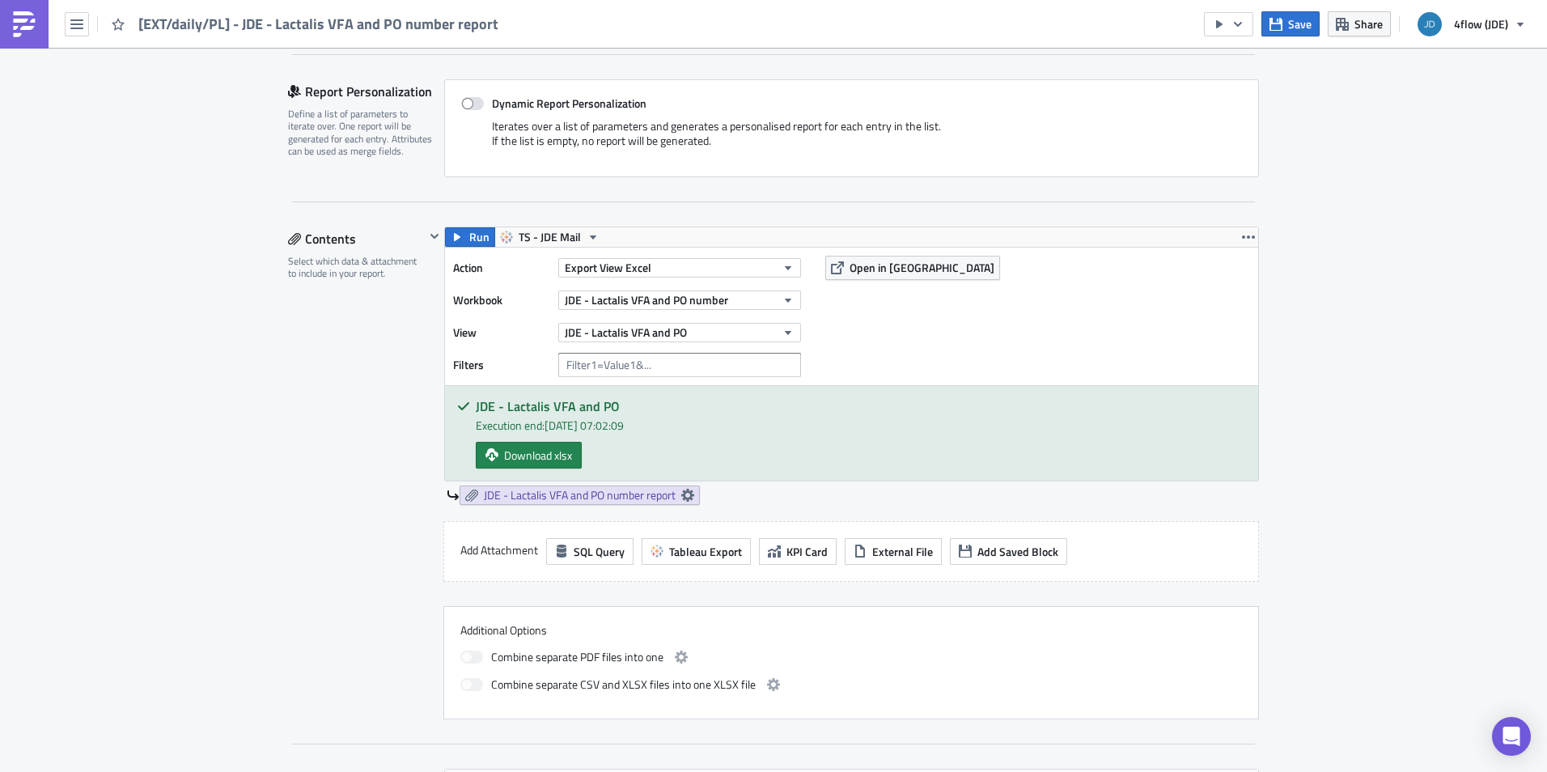
scroll to position [138, 0]
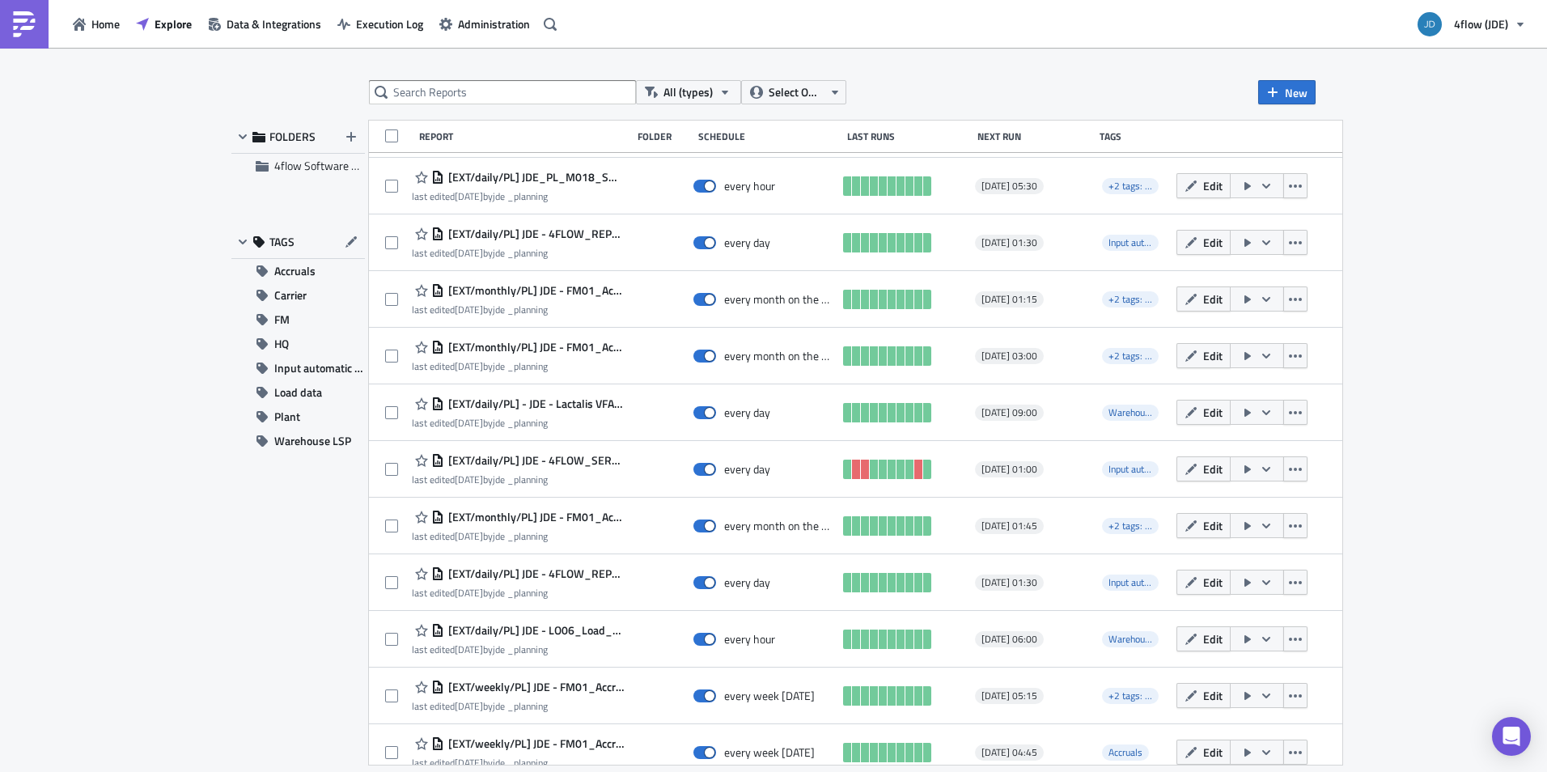
scroll to position [289, 0]
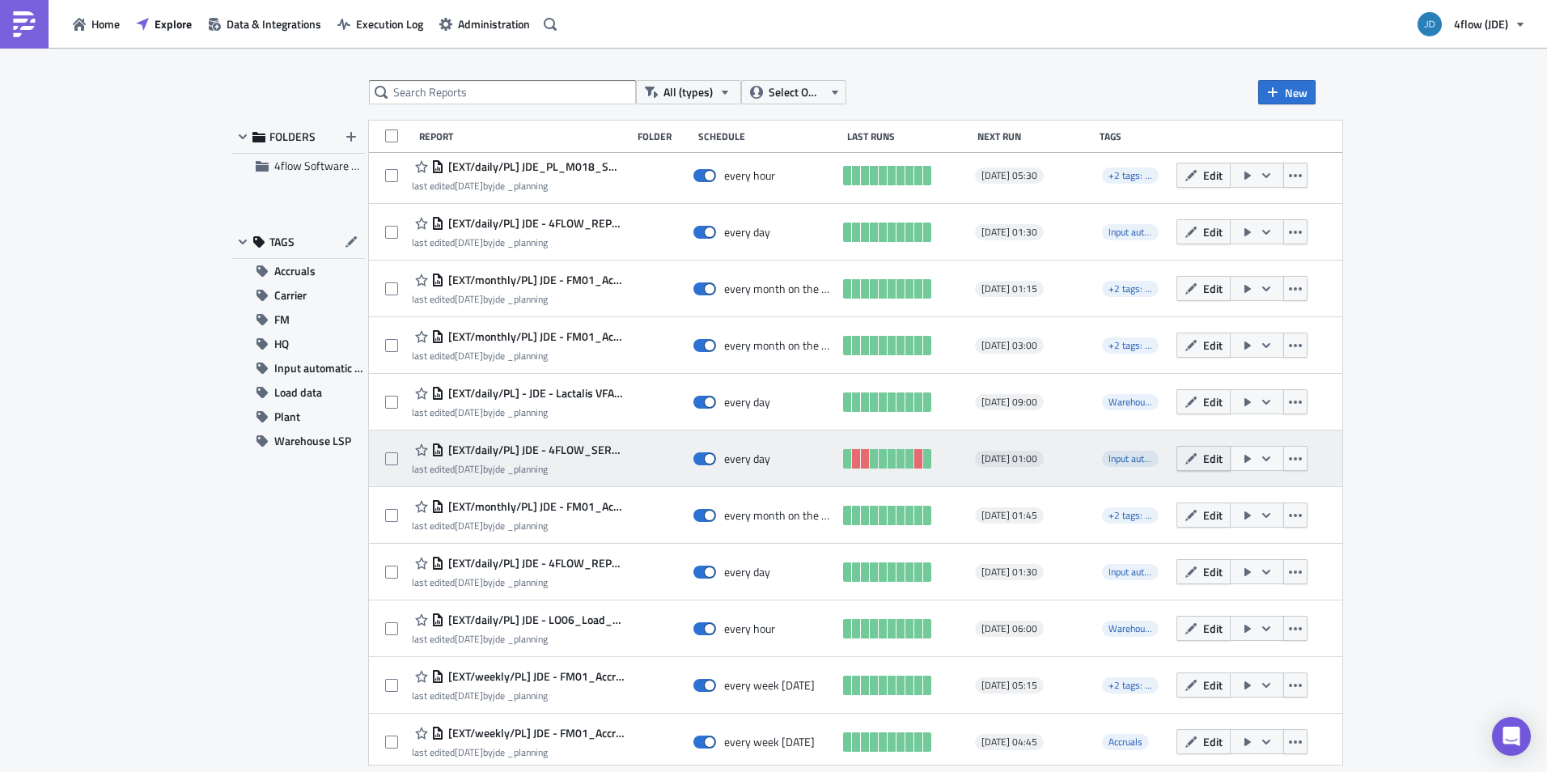
click at [1228, 457] on button "Edit" at bounding box center [1204, 458] width 54 height 25
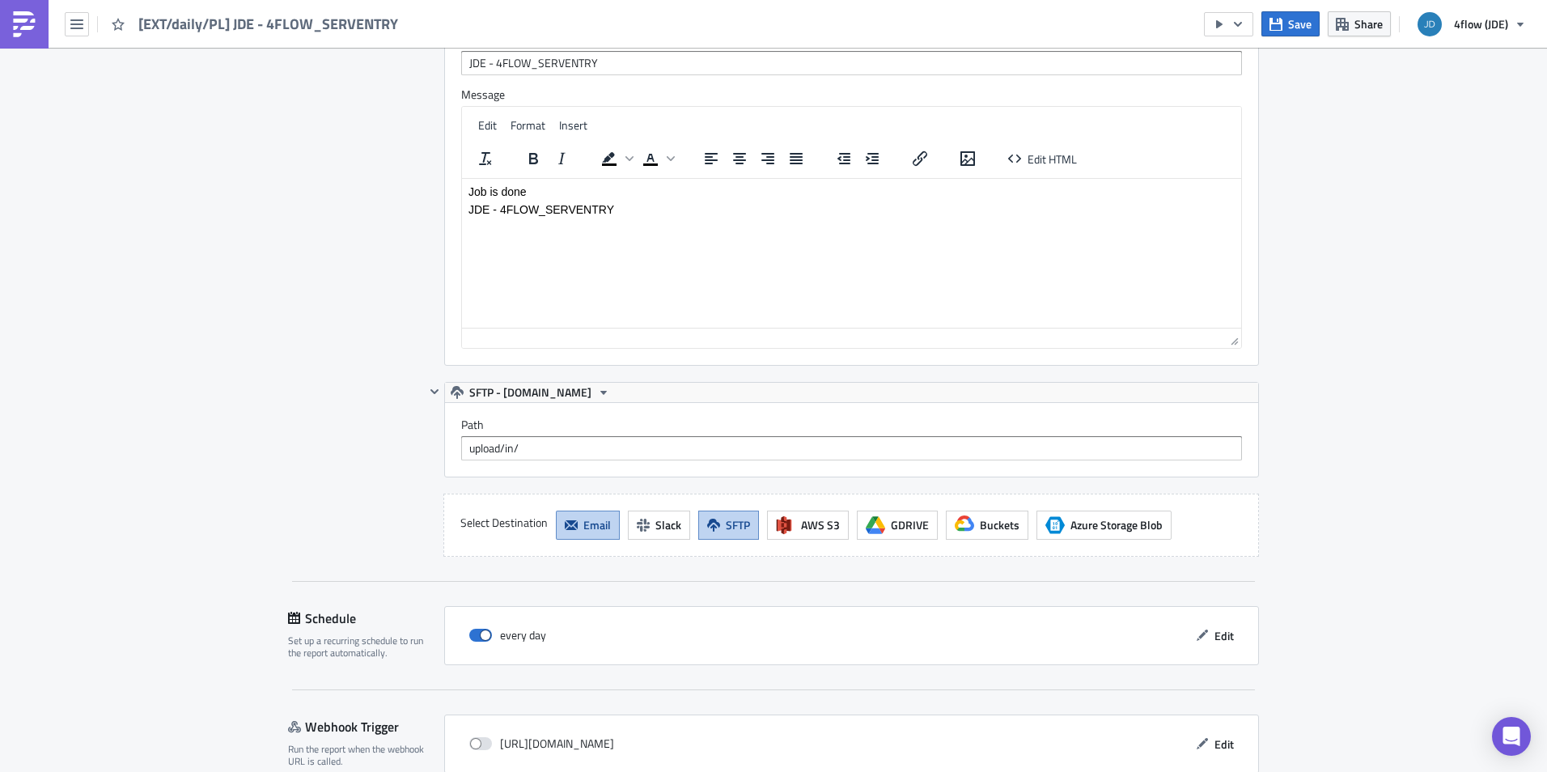
scroll to position [1481, 0]
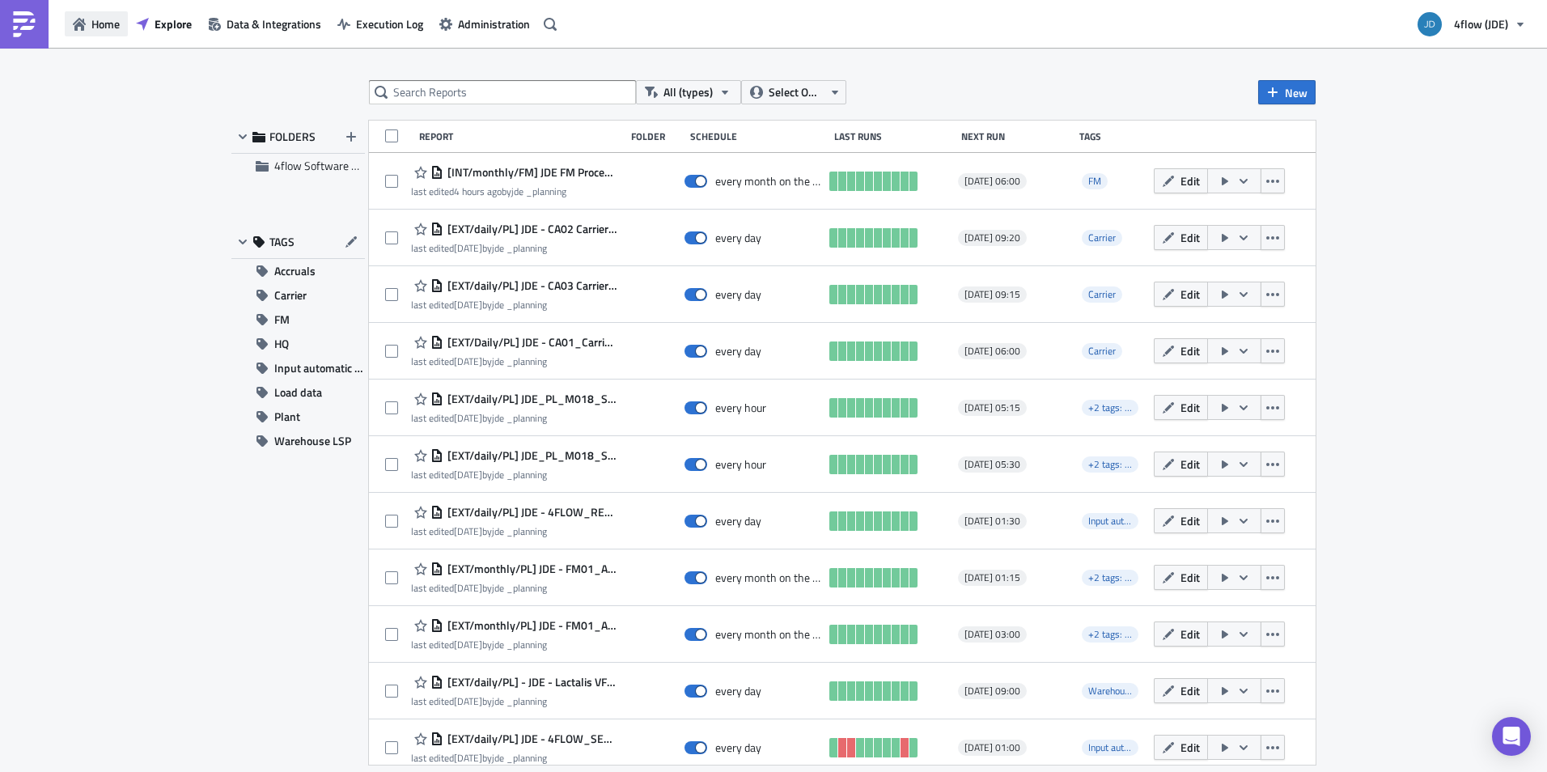
click at [97, 23] on span "Home" at bounding box center [105, 23] width 28 height 17
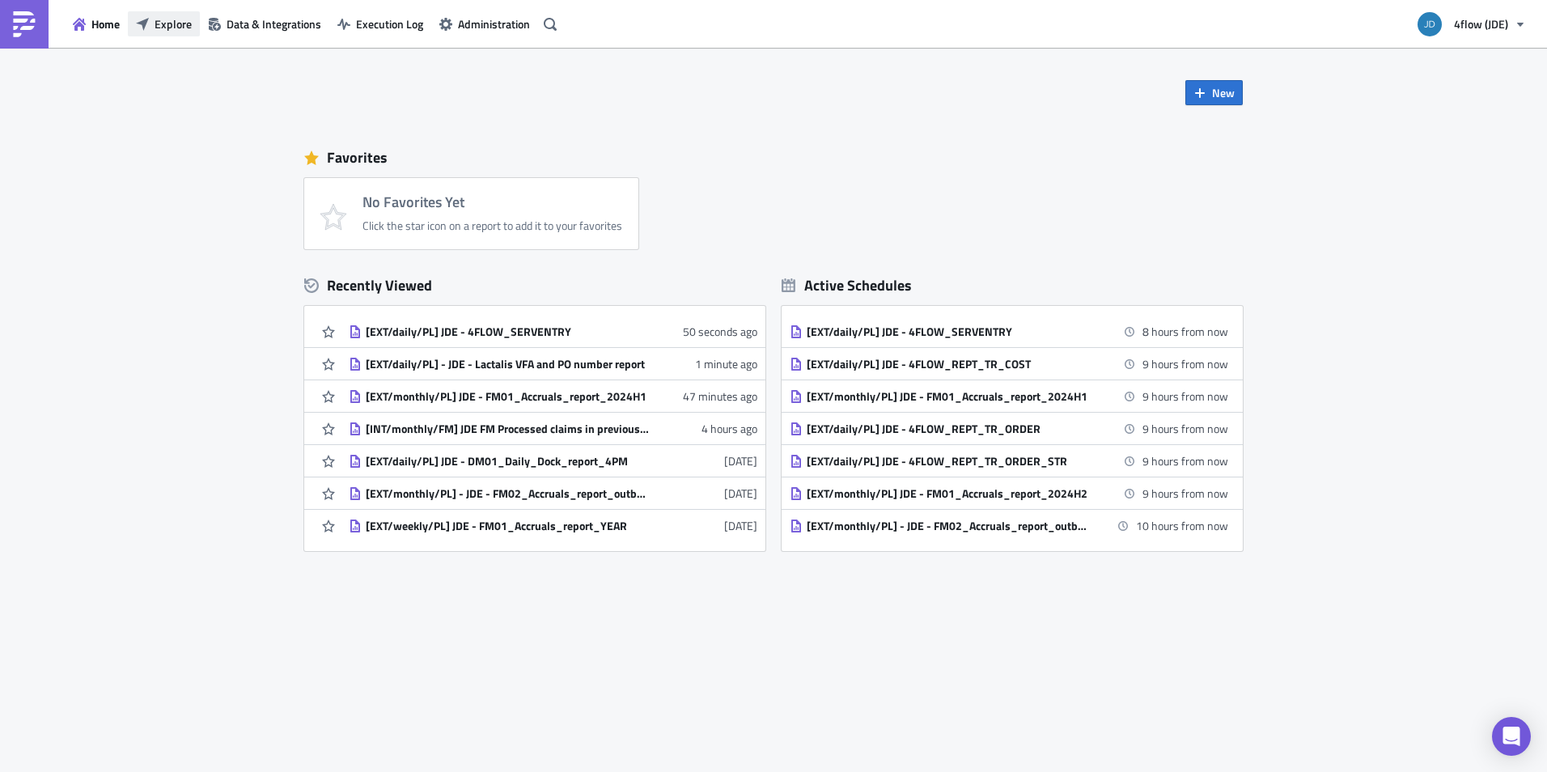
click at [163, 24] on span "Explore" at bounding box center [173, 23] width 37 height 17
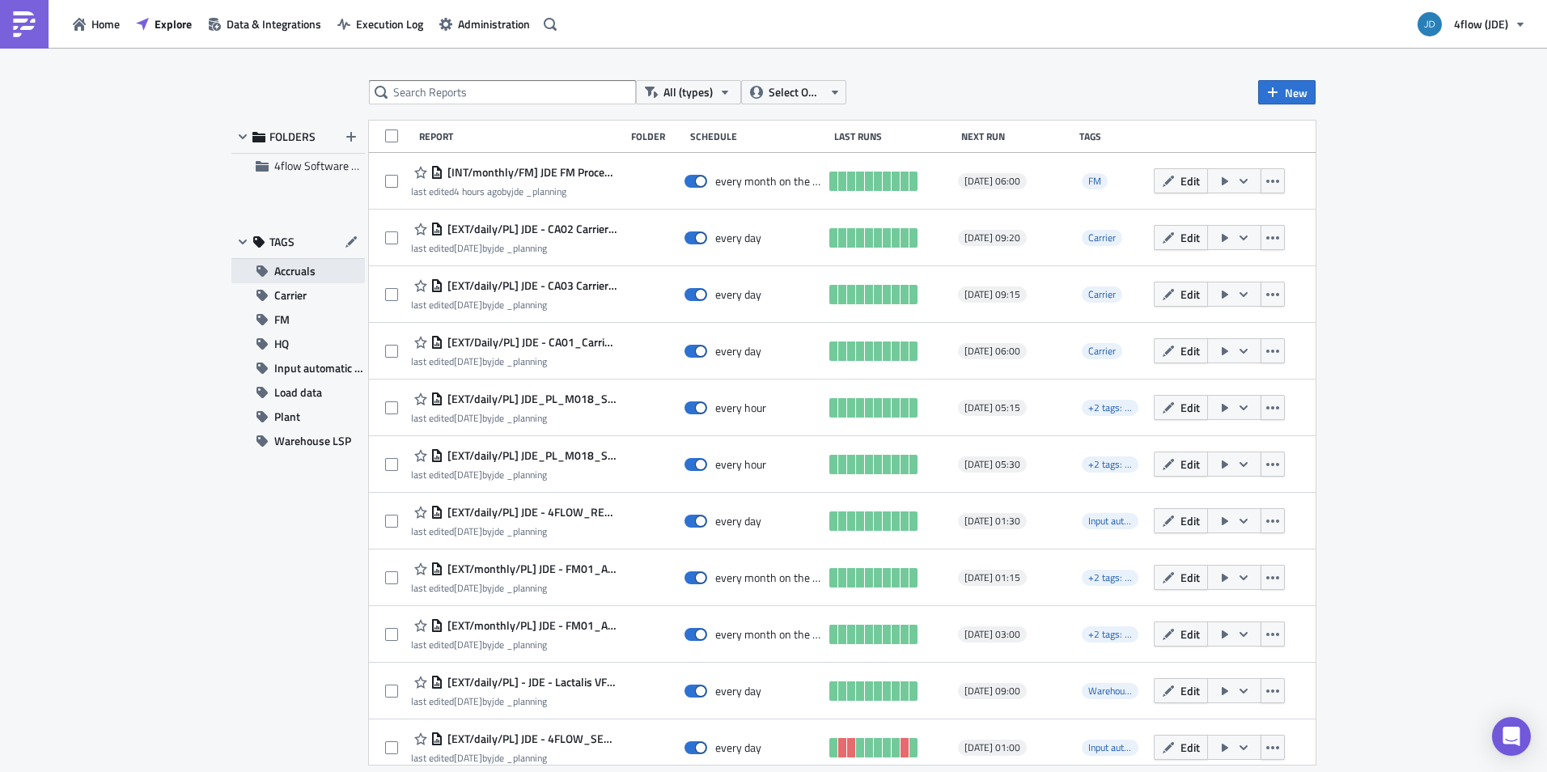
click at [304, 274] on span "Accruals" at bounding box center [294, 271] width 41 height 24
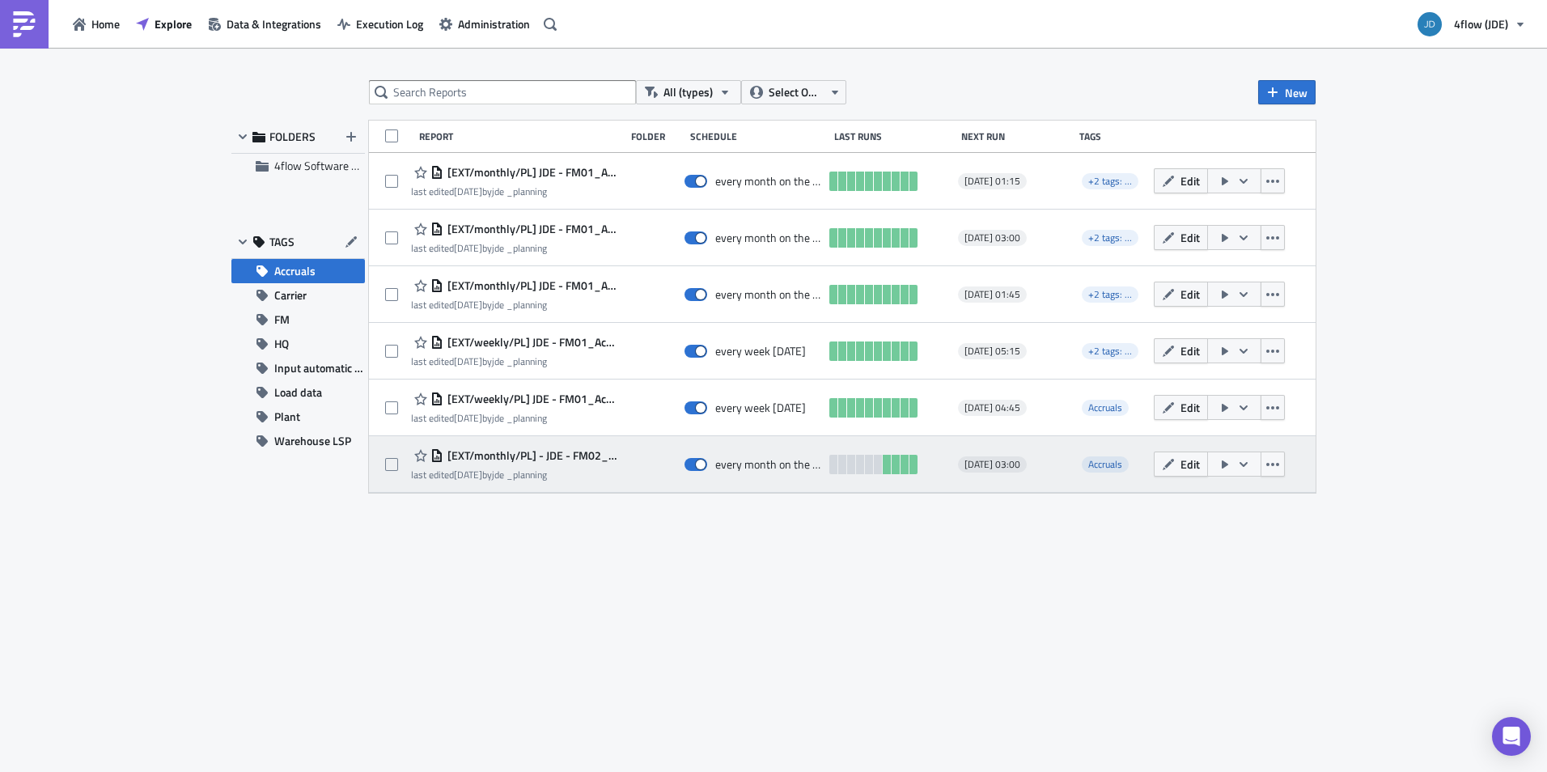
click at [1248, 463] on icon "button" at bounding box center [1243, 464] width 13 height 13
